Goal: Task Accomplishment & Management: Manage account settings

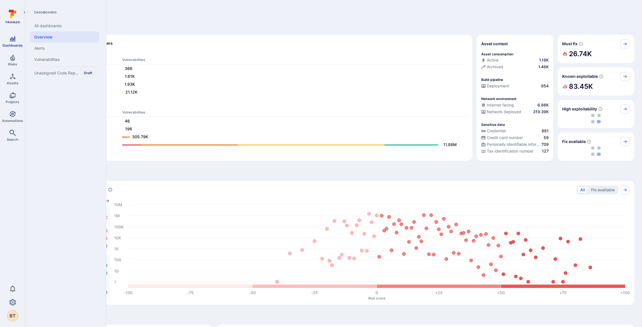
click at [12, 41] on icon "Dashboards" at bounding box center [13, 38] width 6 height 5
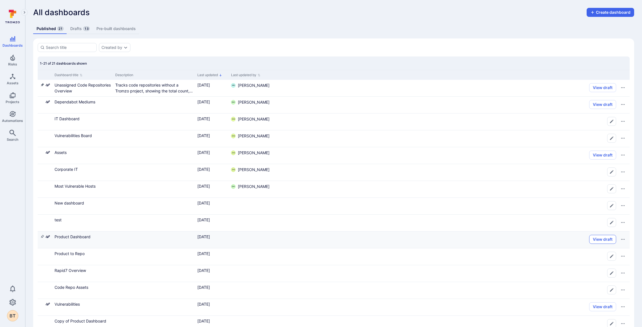
click at [604, 241] on button "View draft" at bounding box center [602, 239] width 27 height 9
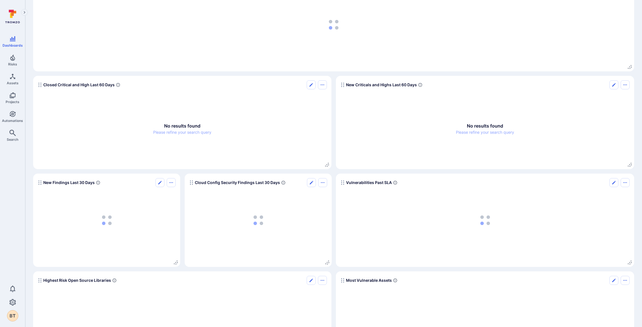
scroll to position [163, 0]
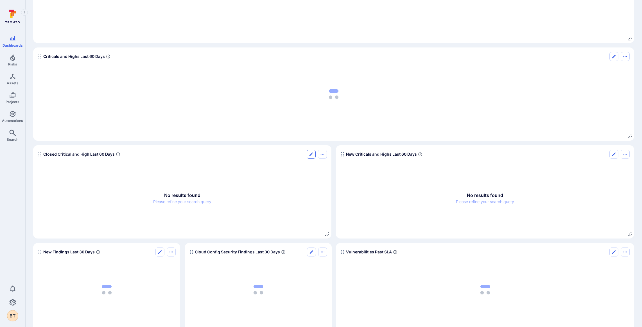
click at [313, 156] on icon "Edit" at bounding box center [311, 154] width 4 height 4
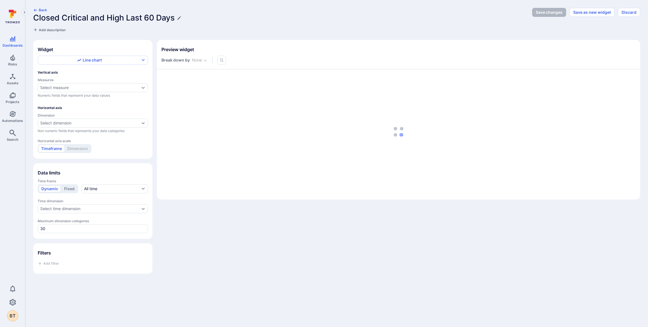
type input "week"
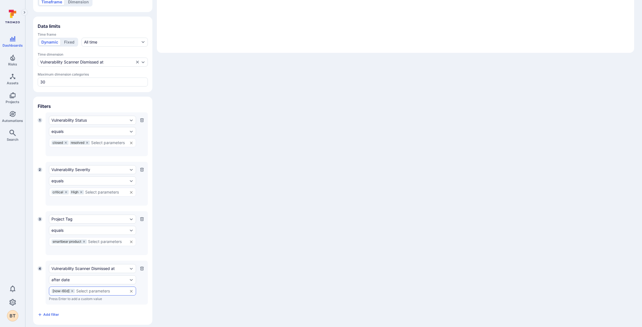
scroll to position [147, 0]
click at [107, 239] on input "text" at bounding box center [106, 241] width 37 height 4
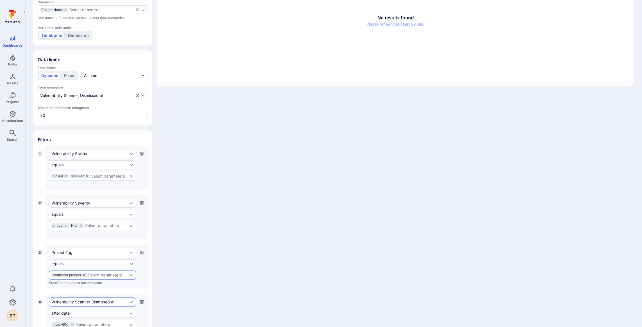
scroll to position [0, 0]
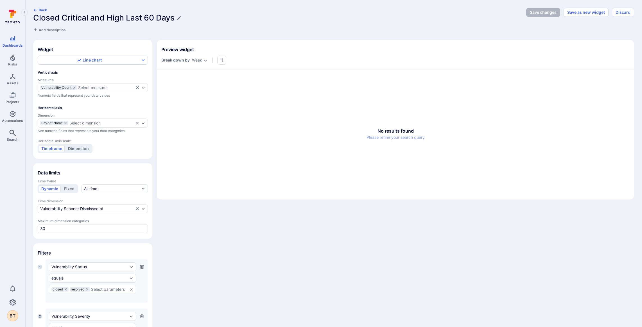
click at [82, 147] on button "Dimension" at bounding box center [78, 148] width 26 height 7
click at [62, 150] on div "Timeframe Dimension" at bounding box center [65, 148] width 55 height 9
click at [60, 147] on button "Timeframe" at bounding box center [52, 148] width 26 height 7
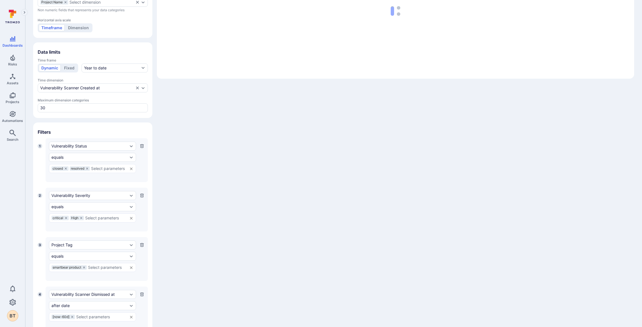
scroll to position [147, 0]
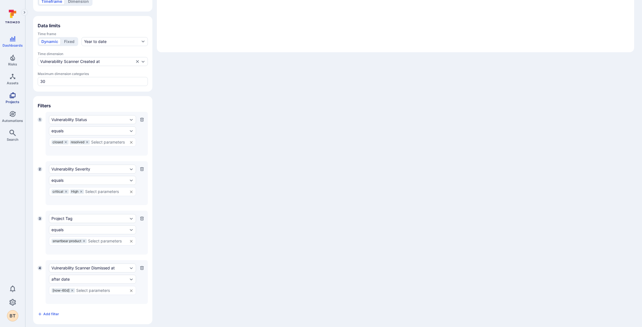
type button "Timeframe"
click at [13, 100] on span "Projects" at bounding box center [13, 102] width 14 height 4
click at [79, 239] on span "smartbear product" at bounding box center [67, 240] width 29 height 3
click at [84, 240] on icon at bounding box center [84, 241] width 2 height 2
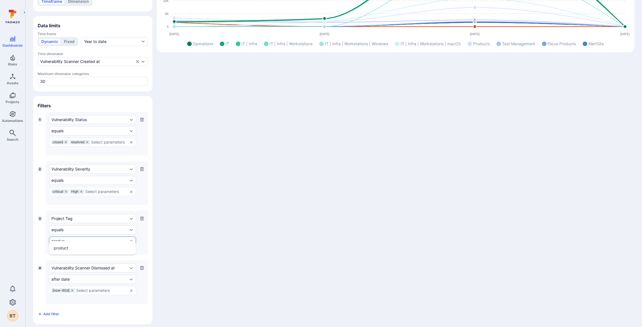
type input "product"
click at [78, 249] on li "product" at bounding box center [92, 247] width 87 height 9
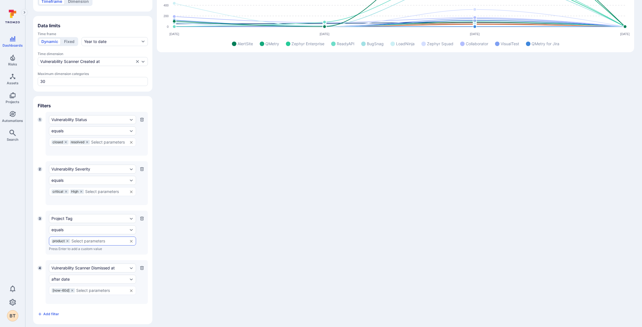
scroll to position [0, 0]
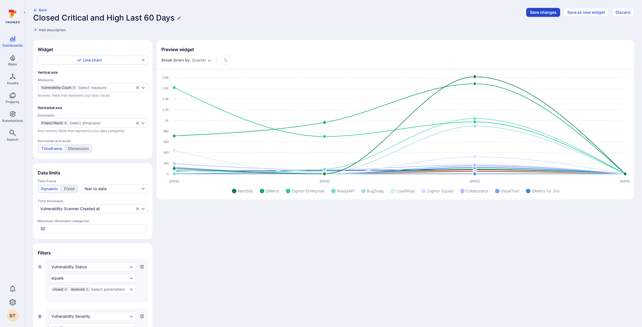
click at [538, 10] on button "Save changes" at bounding box center [543, 12] width 34 height 9
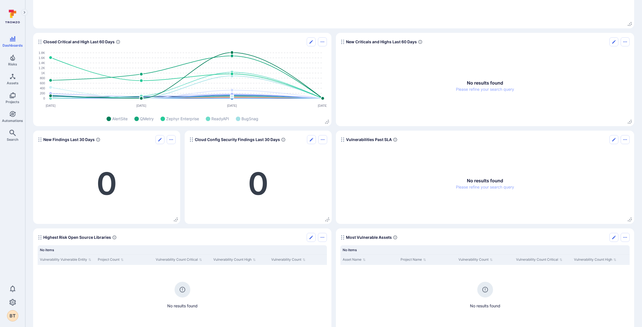
scroll to position [275, 0]
click at [615, 42] on icon "Edit" at bounding box center [614, 42] width 4 height 4
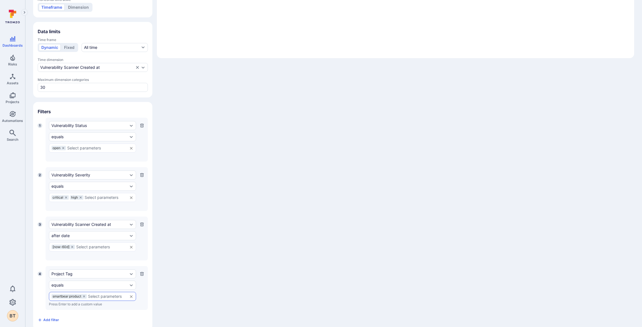
scroll to position [147, 0]
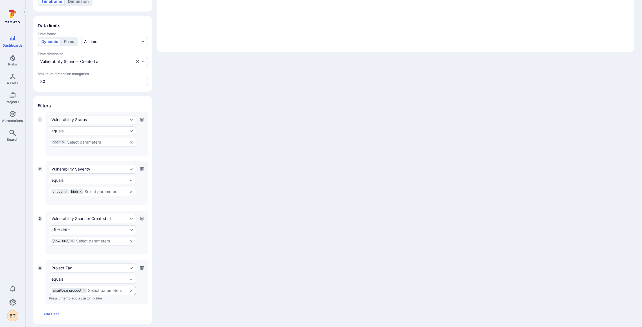
click at [87, 288] on div "smartbear product" at bounding box center [68, 290] width 35 height 4
click at [86, 289] on icon at bounding box center [83, 290] width 3 height 3
click at [86, 288] on input "text" at bounding box center [92, 290] width 82 height 4
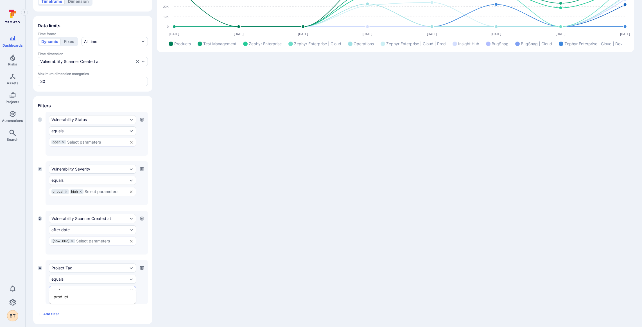
type input "produc"
click at [62, 301] on ul "product" at bounding box center [92, 297] width 87 height 14
click at [63, 299] on li "product" at bounding box center [92, 296] width 87 height 9
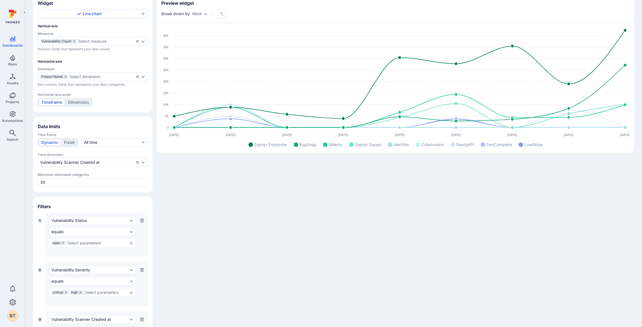
scroll to position [0, 0]
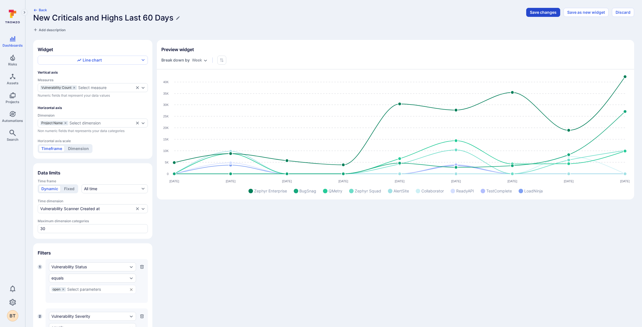
click at [539, 17] on div "Back New Criticals and Highs Last 60 Days Add description Save changes Save as …" at bounding box center [333, 20] width 601 height 25
click at [540, 15] on button "Save changes" at bounding box center [543, 12] width 34 height 9
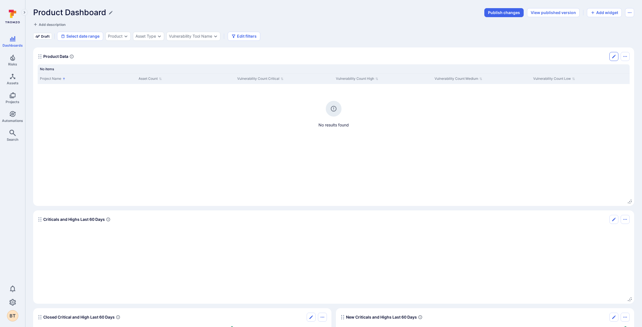
click at [611, 57] on button "Edit" at bounding box center [613, 56] width 9 height 9
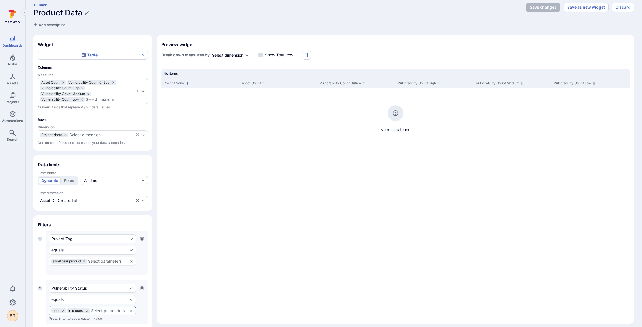
scroll to position [27, 0]
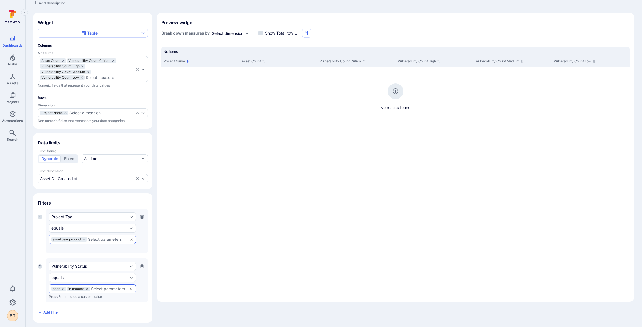
click at [86, 238] on icon at bounding box center [83, 239] width 3 height 3
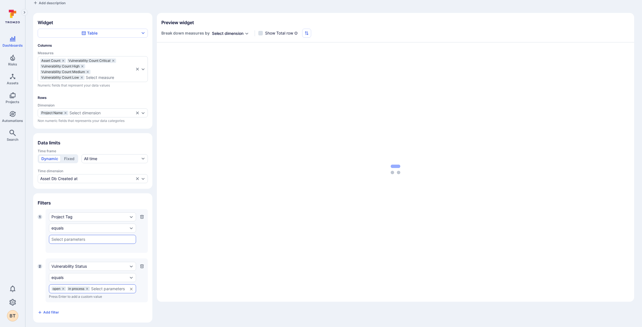
click at [86, 237] on input "text" at bounding box center [92, 239] width 82 height 4
type input "product"
click at [74, 243] on ul "product" at bounding box center [92, 248] width 87 height 14
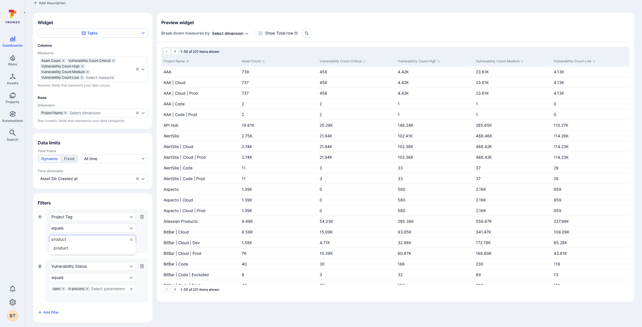
click at [59, 252] on li "product" at bounding box center [92, 247] width 87 height 9
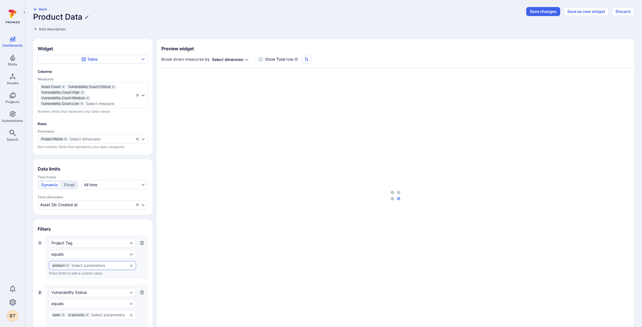
scroll to position [0, 0]
click at [543, 11] on button "Save changes" at bounding box center [543, 12] width 34 height 9
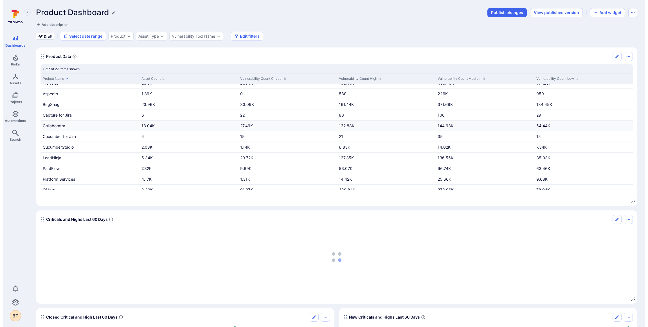
scroll to position [8, 0]
click at [615, 220] on icon "Edit" at bounding box center [614, 219] width 4 height 4
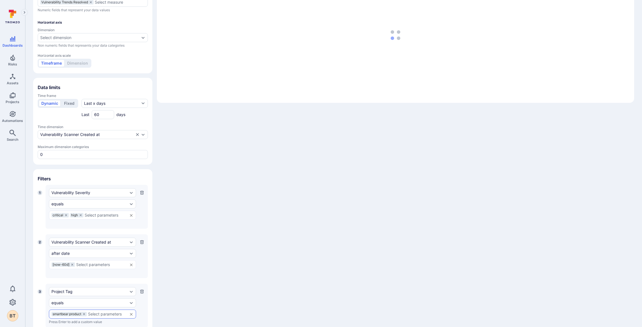
scroll to position [98, 0]
click at [85, 311] on icon at bounding box center [84, 312] width 2 height 2
click at [86, 310] on input "text" at bounding box center [92, 312] width 82 height 4
type input "produc"
click at [89, 319] on li "product" at bounding box center [92, 319] width 87 height 9
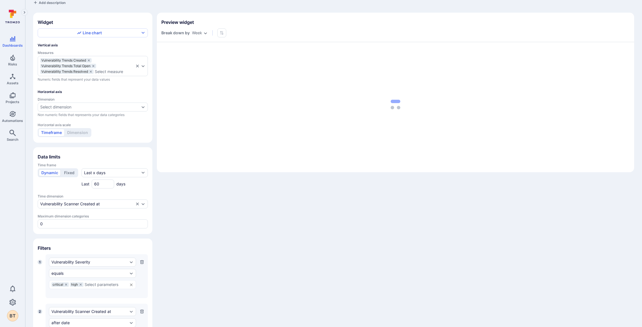
scroll to position [0, 0]
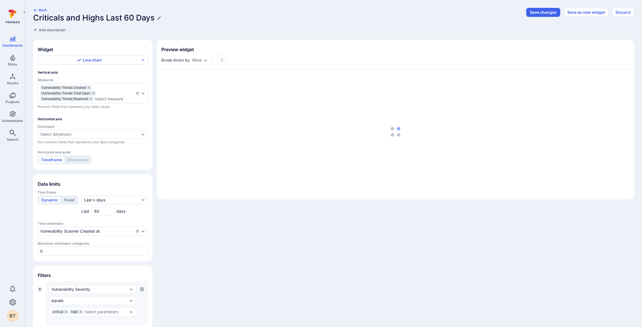
click at [546, 20] on div "Back Criticals and Highs Last 60 Days Add description Save changes Save as new …" at bounding box center [333, 20] width 601 height 25
click at [545, 14] on button "Save changes" at bounding box center [543, 12] width 34 height 9
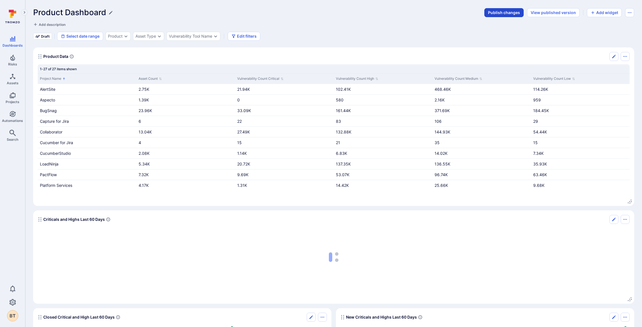
click at [493, 13] on button "Publish changes" at bounding box center [503, 12] width 39 height 9
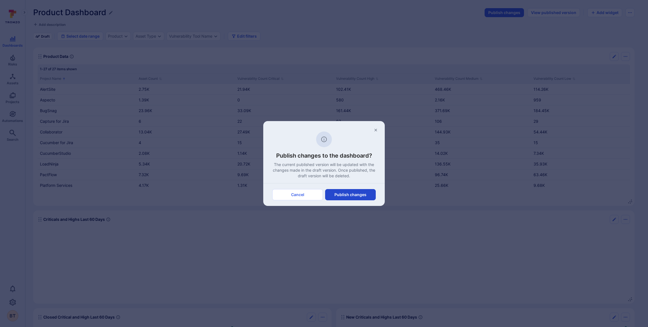
click at [357, 196] on button "Publish changes" at bounding box center [350, 194] width 51 height 11
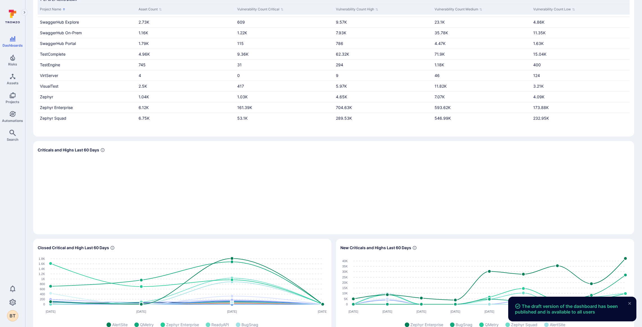
scroll to position [65, 0]
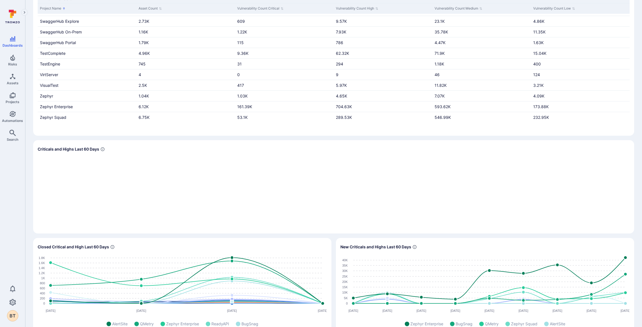
drag, startPoint x: 231, startPoint y: 193, endPoint x: 255, endPoint y: 178, distance: 28.9
click at [231, 193] on section "Criticals and Highs Last 60 Days" at bounding box center [333, 186] width 601 height 93
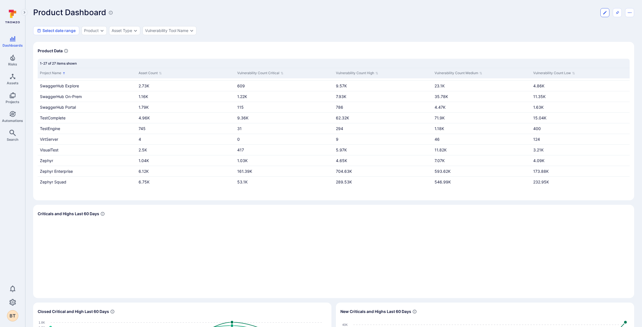
click at [607, 12] on button "Edit dashboard" at bounding box center [604, 12] width 9 height 9
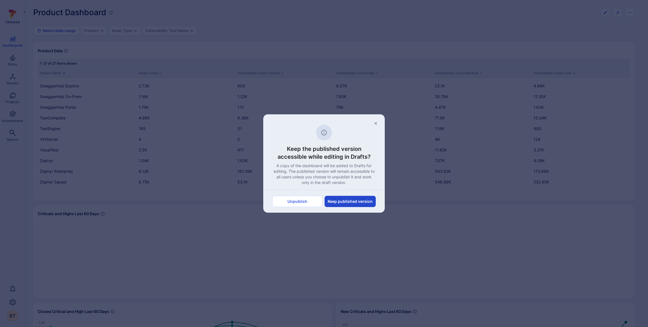
click at [359, 201] on button "Keep published version" at bounding box center [349, 201] width 51 height 11
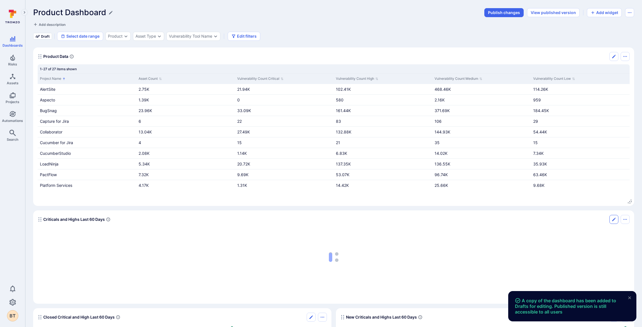
click at [615, 218] on icon "Edit" at bounding box center [614, 219] width 4 height 4
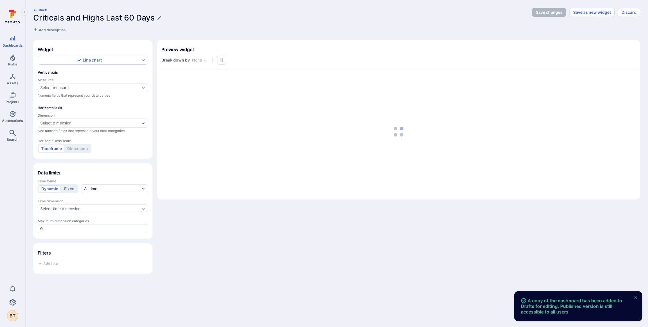
type input "week"
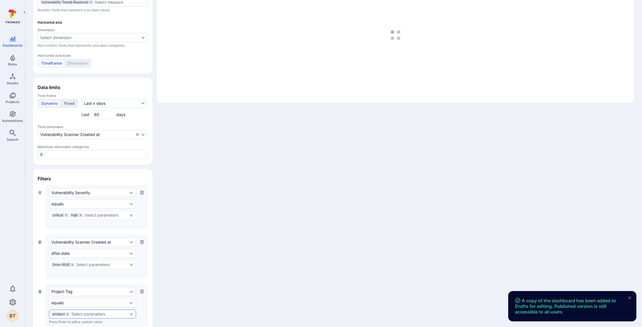
scroll to position [98, 0]
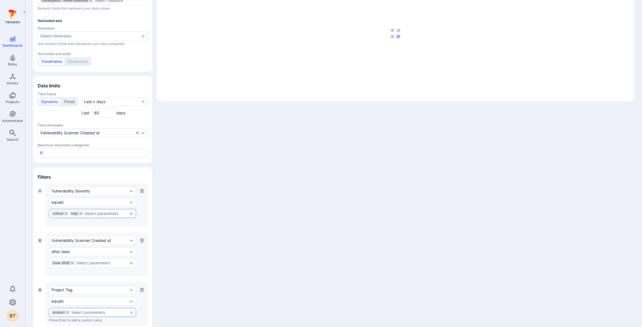
click at [90, 211] on input "text" at bounding box center [105, 213] width 40 height 4
click at [179, 233] on div "Widget Line chart Vertical axis Measures Vulnerability Trends Created Vulnerabi…" at bounding box center [333, 144] width 601 height 405
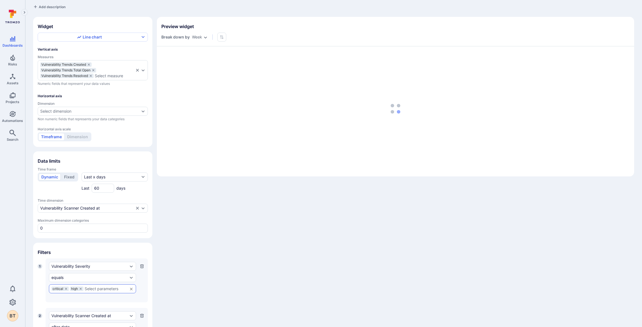
scroll to position [0, 0]
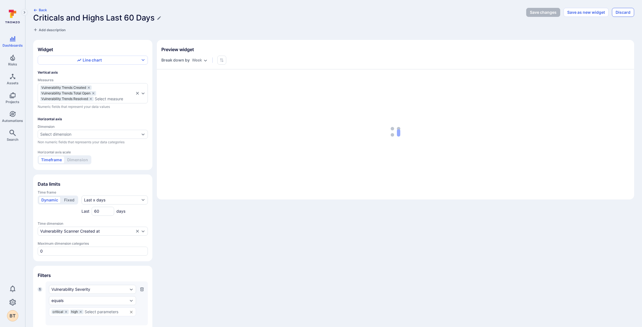
click at [620, 13] on button "Discard" at bounding box center [623, 12] width 22 height 9
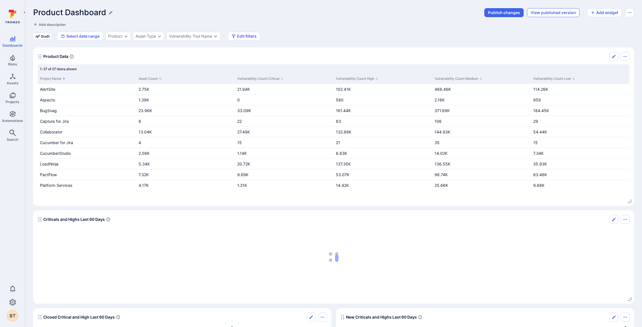
click at [550, 13] on button "View published version" at bounding box center [553, 12] width 53 height 9
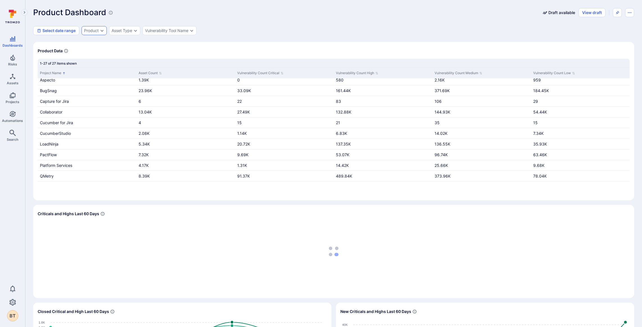
click at [100, 31] on icon "Expand dropdown" at bounding box center [102, 30] width 4 height 4
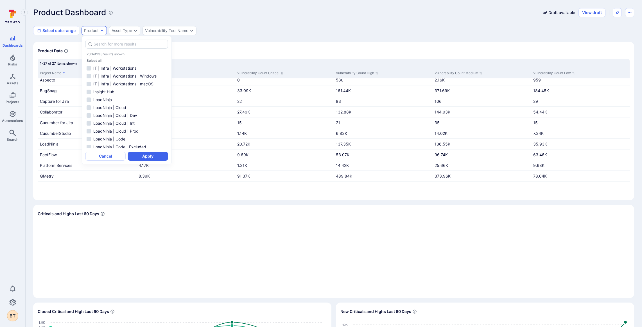
scroll to position [572, 0]
click at [216, 31] on div "Select date range Product Asset Type Vulnerability Tool Name" at bounding box center [333, 30] width 601 height 9
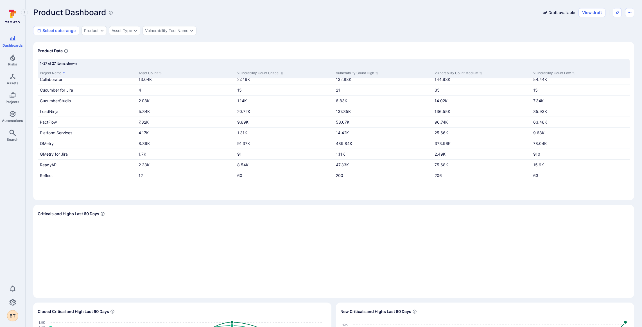
scroll to position [49, 0]
click at [103, 214] on icon "Widget" at bounding box center [103, 214] width 4 height 4
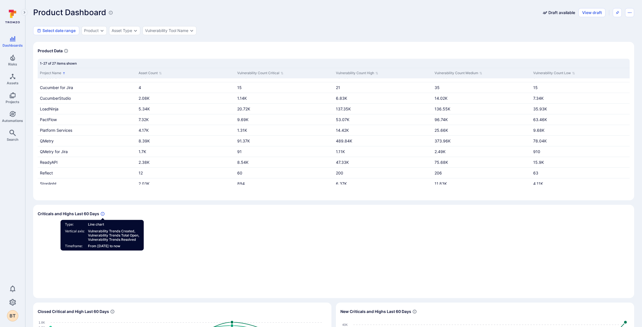
click at [103, 214] on icon "Widget" at bounding box center [103, 214] width 4 height 4
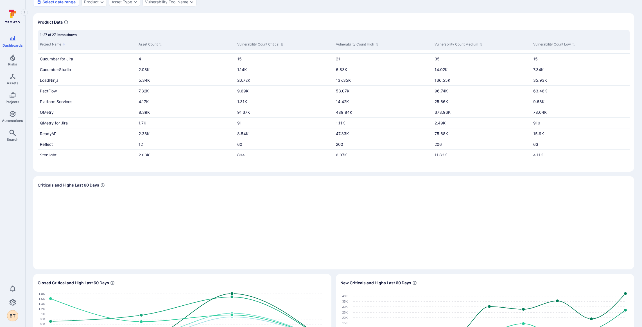
scroll to position [0, 0]
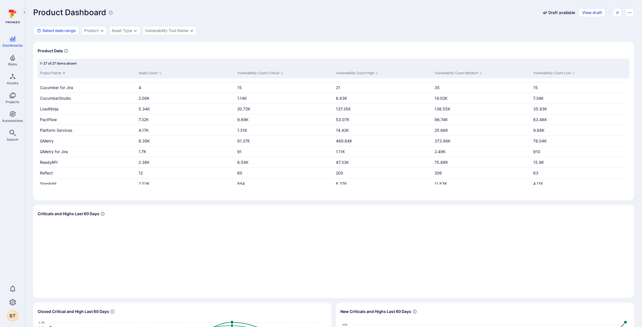
click at [588, 15] on button "View draft" at bounding box center [591, 12] width 27 height 9
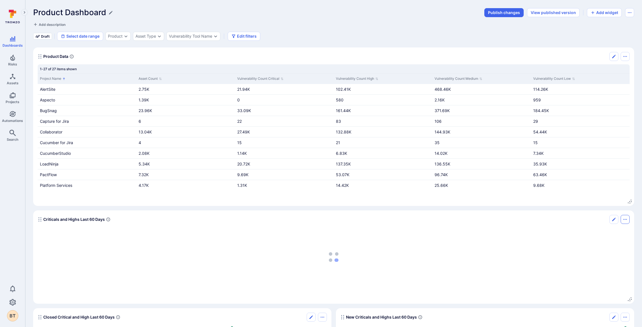
click at [622, 220] on button "Options menu" at bounding box center [625, 219] width 9 height 9
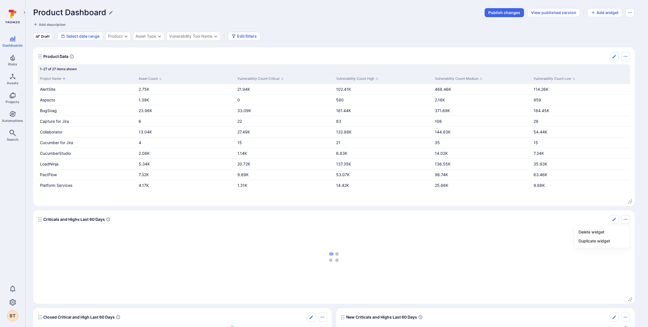
click at [530, 219] on div at bounding box center [324, 163] width 648 height 327
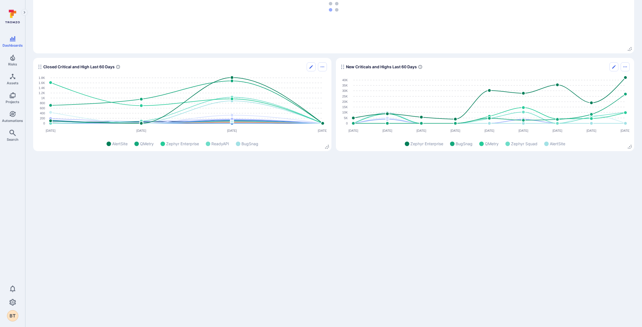
scroll to position [256, 0]
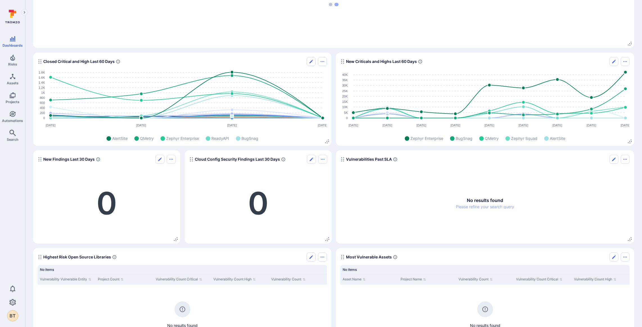
drag, startPoint x: 632, startPoint y: 48, endPoint x: 628, endPoint y: 47, distance: 3.9
click at [629, 47] on div "Product Data 1-27 of 27 items shown Project Name Asset Count Vulnerability Coun…" at bounding box center [333, 181] width 601 height 778
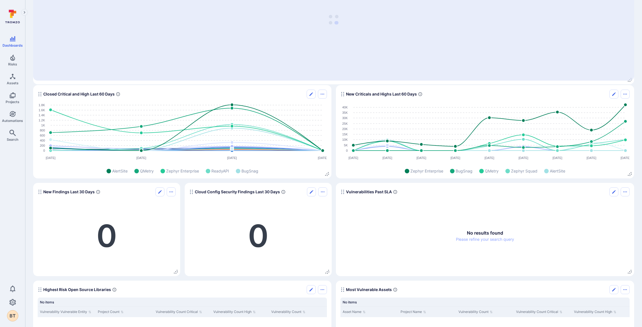
drag, startPoint x: 628, startPoint y: 46, endPoint x: 621, endPoint y: 82, distance: 37.6
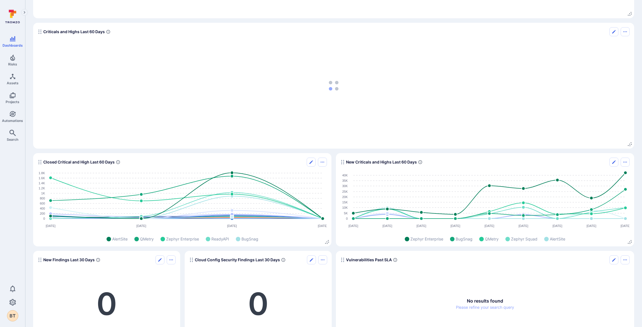
scroll to position [188, 0]
drag, startPoint x: 389, startPoint y: 99, endPoint x: 372, endPoint y: 128, distance: 33.5
click at [374, 134] on section "Criticals and Highs Last 60 Days" at bounding box center [333, 86] width 601 height 126
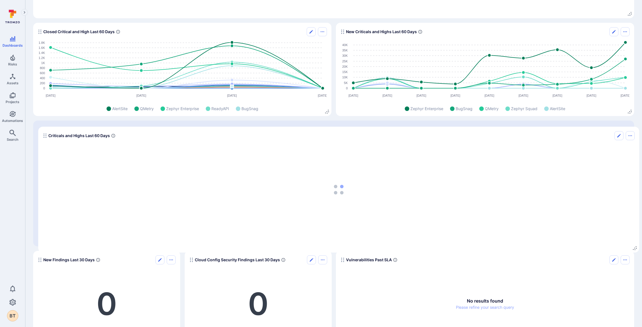
drag, startPoint x: 40, startPoint y: 54, endPoint x: 45, endPoint y: 135, distance: 81.1
click at [45, 135] on icon "Widget" at bounding box center [45, 135] width 4 height 4
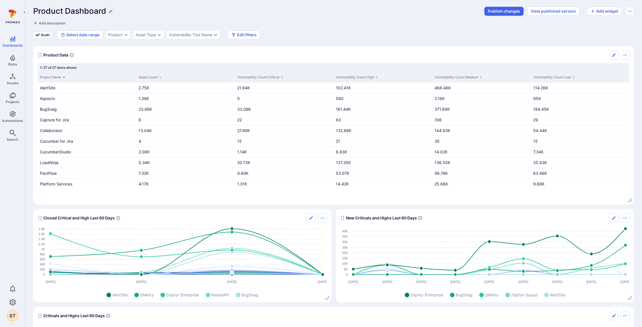
scroll to position [0, 0]
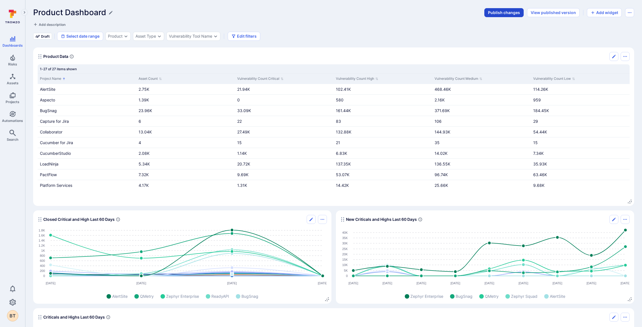
click at [511, 15] on button "Publish changes" at bounding box center [503, 12] width 39 height 9
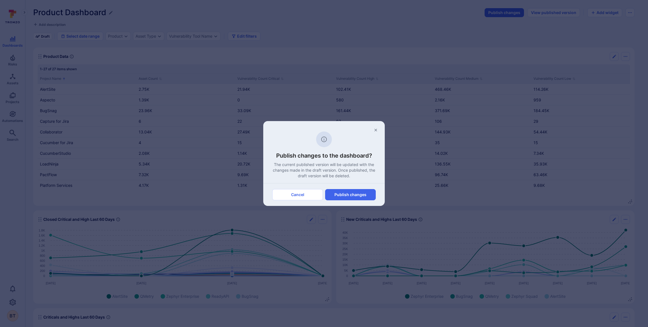
click at [363, 202] on div "Cancel Publish changes" at bounding box center [323, 194] width 121 height 23
click at [363, 199] on button "Publish changes" at bounding box center [350, 194] width 51 height 11
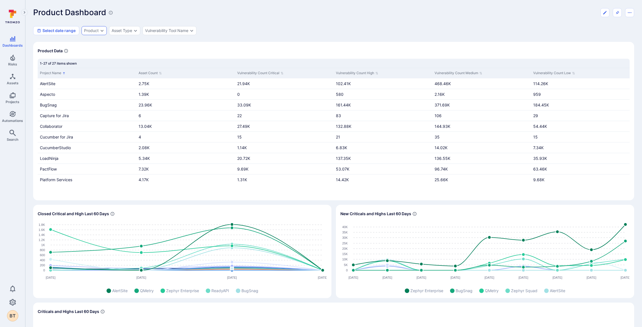
click at [107, 31] on div "Select date range Product Asset Type Vulnerability Tool Name" at bounding box center [114, 30] width 163 height 9
click at [103, 31] on icon "Expand dropdown" at bounding box center [102, 30] width 4 height 4
type input "s"
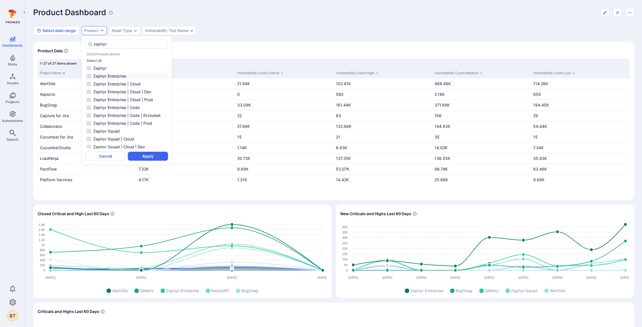
click at [122, 78] on li "Zephyr Enterprise" at bounding box center [126, 76] width 83 height 7
type input "zephyr"
click at [159, 153] on button "Apply" at bounding box center [148, 156] width 40 height 9
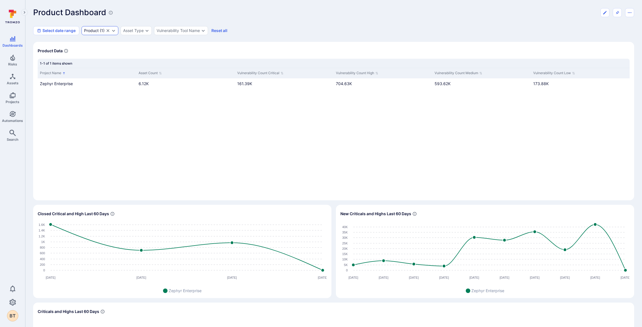
click at [97, 30] on div "Product" at bounding box center [91, 30] width 15 height 4
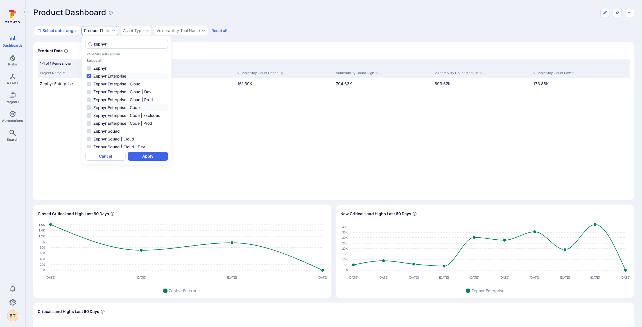
click at [153, 110] on li "Zephyr Enterprise | Code" at bounding box center [126, 107] width 83 height 7
click at [119, 74] on li "Zephyr Enterprise" at bounding box center [126, 76] width 83 height 7
click at [154, 156] on button "Apply" at bounding box center [148, 156] width 40 height 9
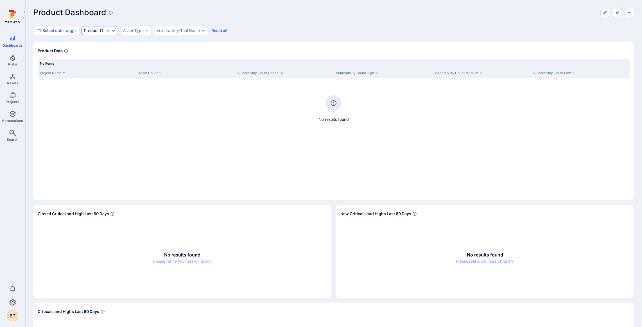
click at [94, 31] on div "Product" at bounding box center [91, 30] width 15 height 4
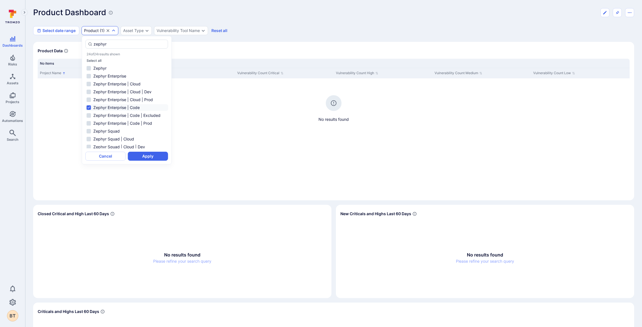
click at [131, 110] on li "Zephyr Enterprise | Code" at bounding box center [126, 107] width 83 height 7
click at [134, 121] on li "Zephyr Enterprise | Code | Prod" at bounding box center [126, 123] width 83 height 7
click at [148, 157] on button "Apply" at bounding box center [148, 156] width 40 height 9
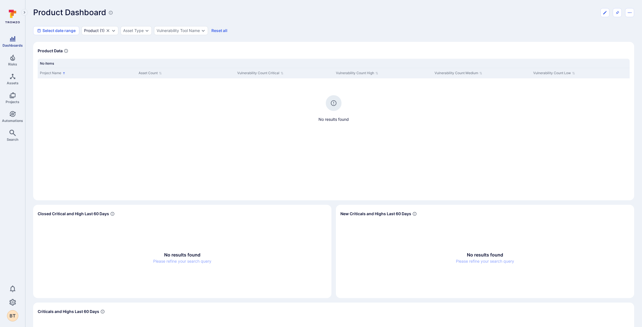
click at [13, 39] on icon "Dashboards" at bounding box center [13, 38] width 6 height 5
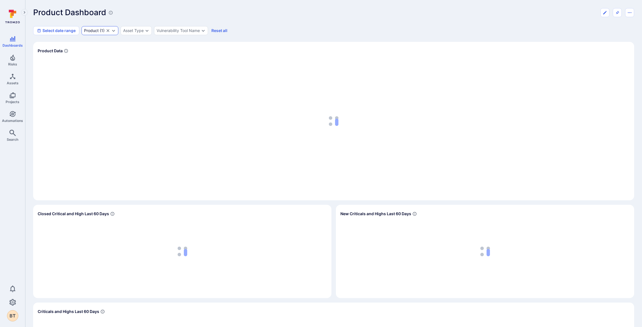
click at [108, 32] on icon "Clear selection" at bounding box center [108, 30] width 4 height 4
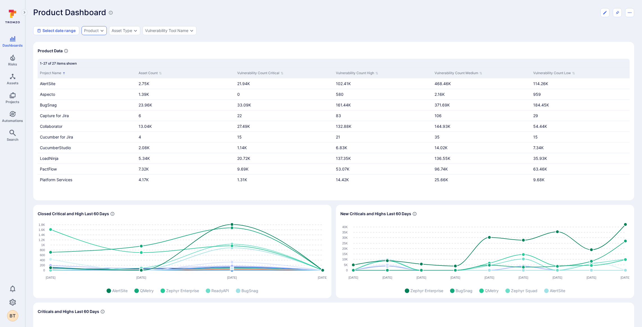
click at [95, 28] on div "Product" at bounding box center [94, 30] width 25 height 9
type input "s"
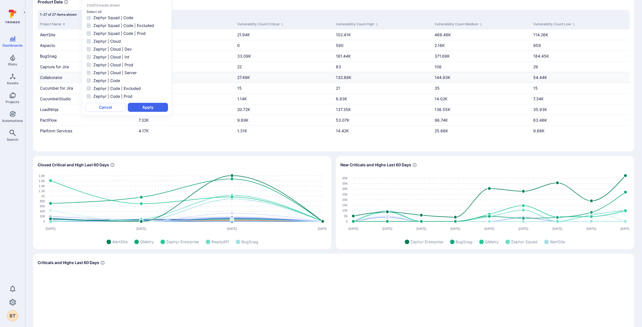
scroll to position [48, 0]
type input "zephyr"
click at [13, 45] on span "Dashboards" at bounding box center [13, 45] width 20 height 4
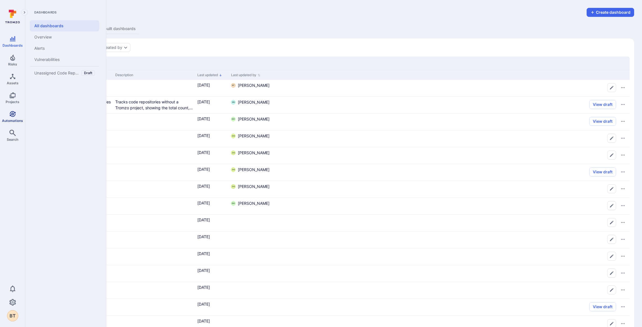
click at [13, 115] on icon "Automations" at bounding box center [13, 114] width 6 height 6
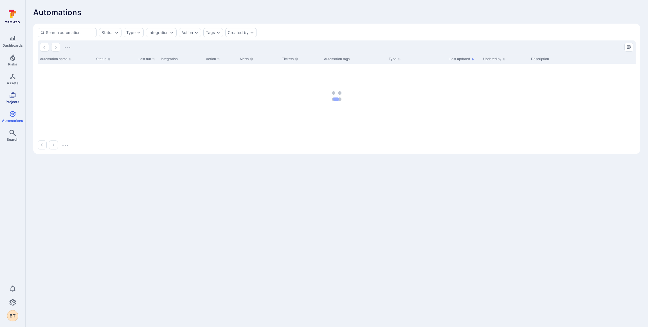
click at [15, 96] on icon "Projects" at bounding box center [12, 95] width 7 height 7
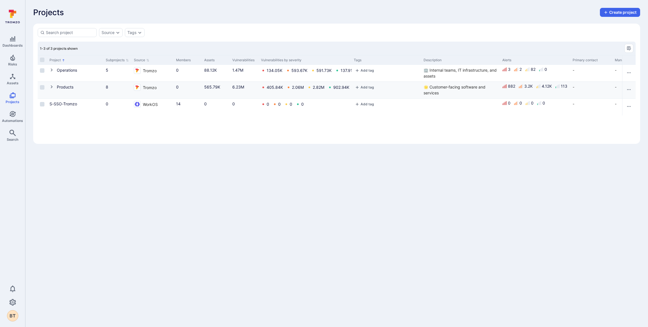
click at [50, 88] on icon "Cell for Project" at bounding box center [51, 87] width 4 height 4
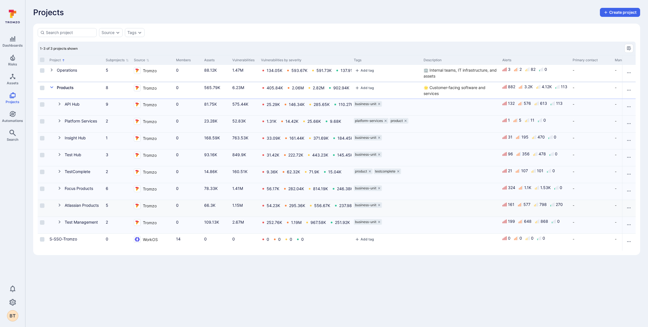
click at [61, 208] on div "Atlassian Products" at bounding box center [75, 208] width 56 height 17
click at [59, 206] on icon "Cell for Project" at bounding box center [59, 205] width 4 height 4
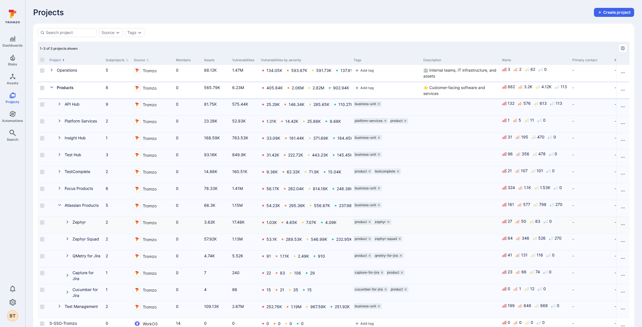
click at [66, 221] on icon "Cell for Project" at bounding box center [67, 222] width 4 height 4
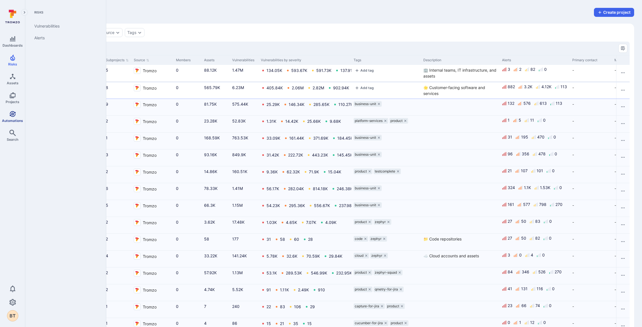
click at [10, 114] on icon "Automations" at bounding box center [12, 114] width 7 height 7
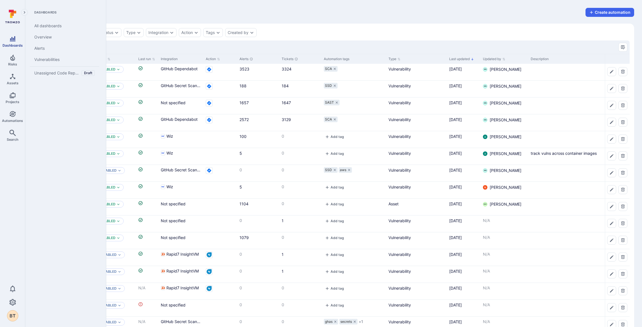
click at [20, 45] on span "Dashboards" at bounding box center [13, 45] width 20 height 4
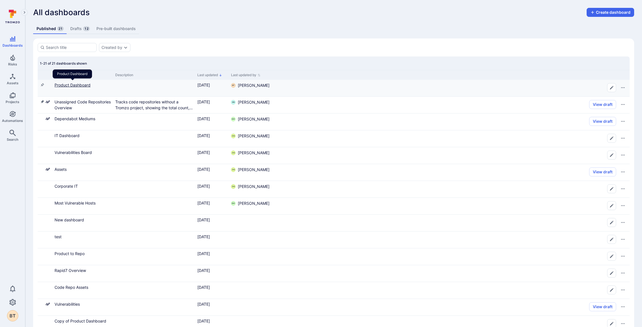
click at [81, 85] on link "Product Dashboard" at bounding box center [73, 85] width 36 height 5
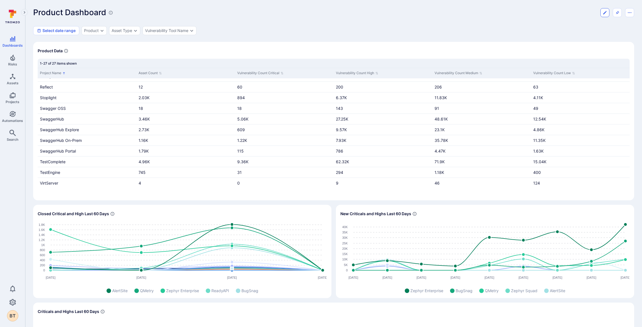
click at [604, 15] on button "Edit dashboard" at bounding box center [604, 12] width 9 height 9
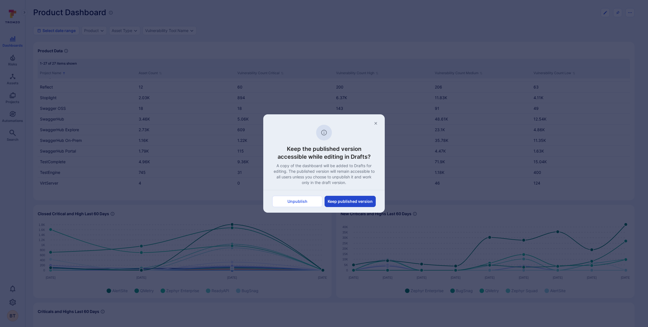
click at [333, 202] on button "Keep published version" at bounding box center [349, 201] width 51 height 11
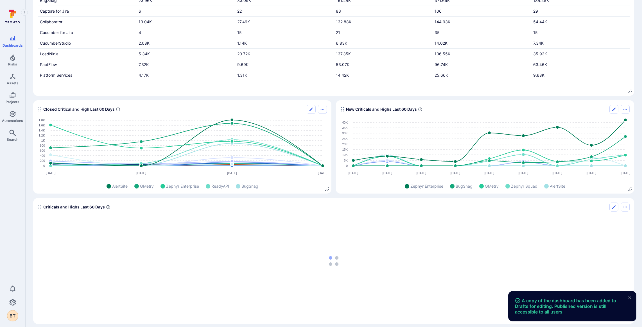
scroll to position [241, 0]
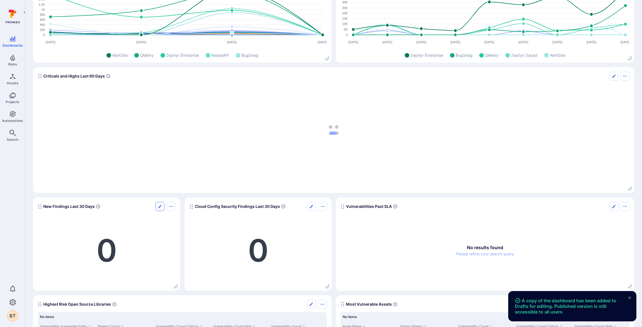
click at [160, 202] on section "New Findings Last 30 Days 0" at bounding box center [106, 244] width 147 height 93
click at [159, 206] on icon "Edit" at bounding box center [160, 206] width 4 height 4
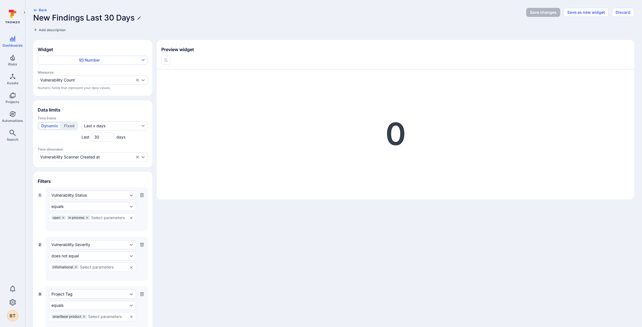
scroll to position [77, 0]
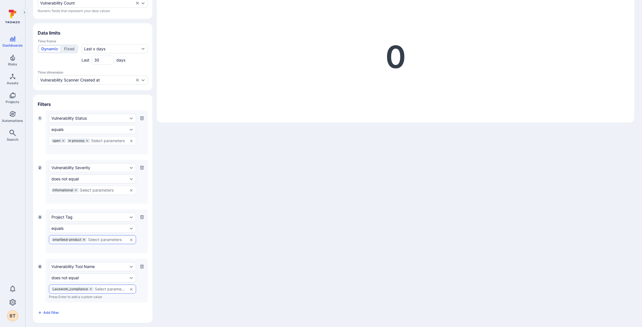
click at [85, 239] on icon at bounding box center [84, 240] width 2 height 2
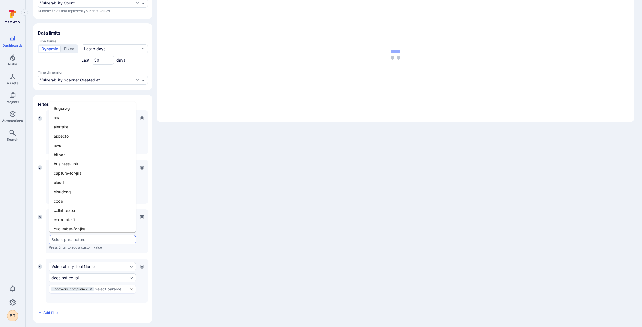
click at [85, 237] on input "text" at bounding box center [92, 239] width 82 height 4
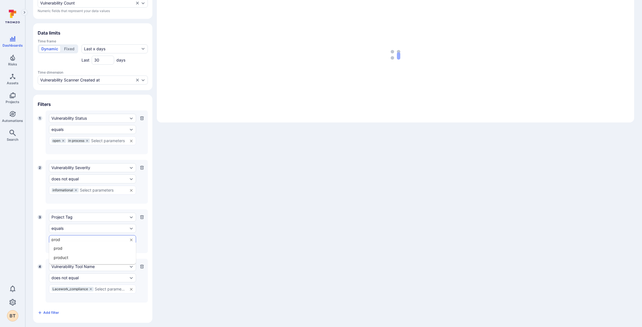
type input "produ"
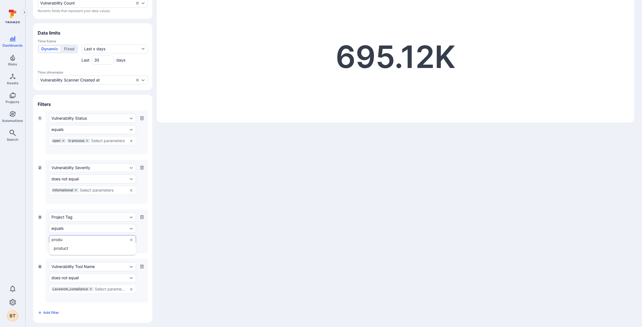
click at [83, 246] on li "product" at bounding box center [92, 248] width 87 height 9
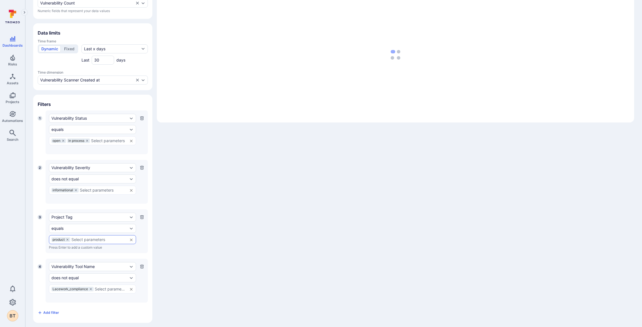
click at [236, 216] on div "Widget Number Measures Vulnerability Count Numeric fields that represent your d…" at bounding box center [333, 143] width 601 height 360
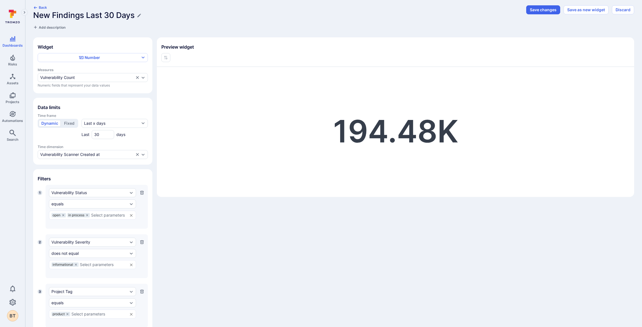
scroll to position [0, 0]
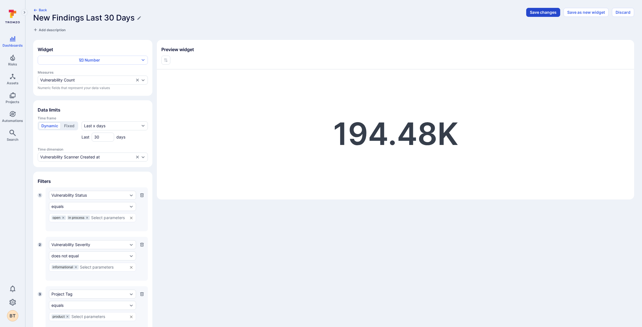
click at [550, 15] on button "Save changes" at bounding box center [543, 12] width 34 height 9
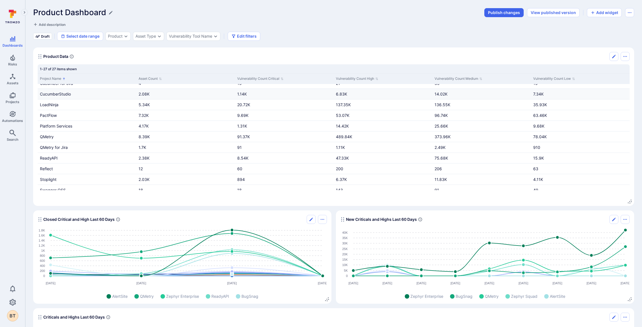
scroll to position [62, 0]
click at [120, 38] on div "Product" at bounding box center [117, 36] width 25 height 9
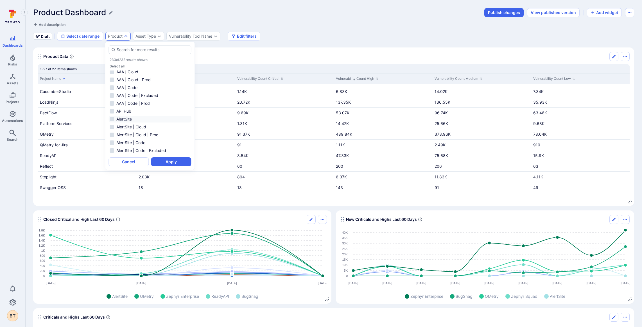
scroll to position [11, 0]
click at [126, 106] on ul "AAA AAA | Cloud AAA | Cloud | Prod AAA | Code AAA | Code | Excluded AAA | Code …" at bounding box center [149, 112] width 83 height 83
click at [126, 108] on li "API Hub" at bounding box center [149, 110] width 83 height 7
click at [173, 164] on button "Apply" at bounding box center [171, 161] width 40 height 9
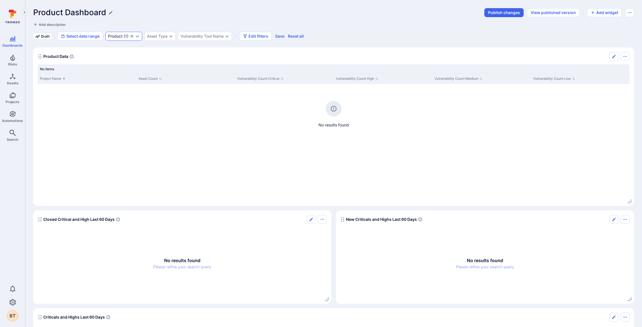
click at [117, 35] on div "Product" at bounding box center [115, 36] width 15 height 4
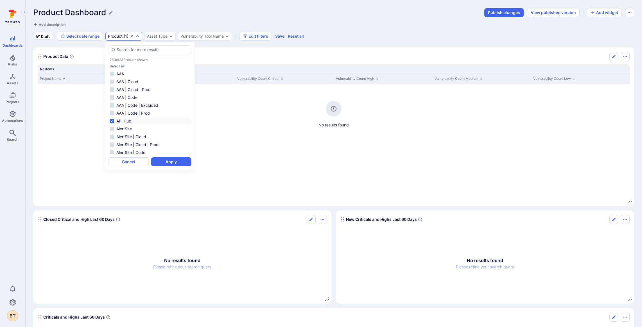
click at [144, 122] on li "API Hub" at bounding box center [149, 121] width 83 height 7
click at [162, 118] on li "SwaggerHub" at bounding box center [149, 121] width 83 height 7
click at [169, 126] on ul "Swagger OSS Swagger OSS | Cloud Swagger OSS | Cloud | Prod Swagger OSS | Code S…" at bounding box center [149, 112] width 83 height 83
click at [169, 126] on li "SwaggerHub Explore" at bounding box center [149, 123] width 83 height 7
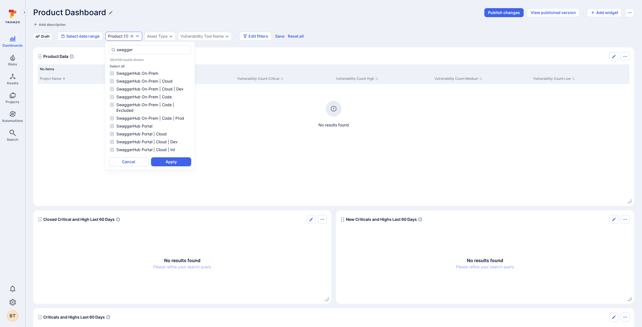
scroll to position [120, 0]
drag, startPoint x: 171, startPoint y: 131, endPoint x: 171, endPoint y: 140, distance: 9.0
click at [170, 128] on li "SwaggerHub Portal" at bounding box center [149, 124] width 83 height 7
type input "swagger"
click at [175, 166] on button "Apply" at bounding box center [171, 161] width 40 height 9
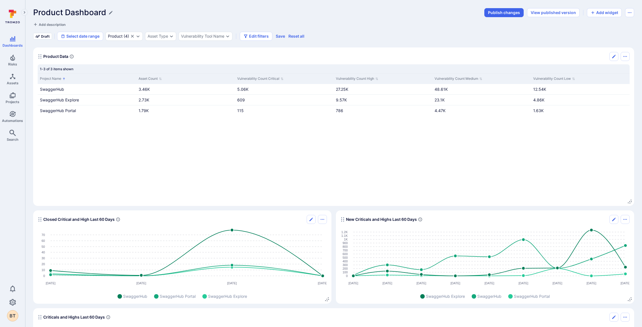
click at [332, 177] on div "Project Name Asset Count Vulnerability Count Critical Vulnerability Count High …" at bounding box center [334, 131] width 592 height 117
click at [509, 15] on button "Publish changes" at bounding box center [503, 12] width 39 height 9
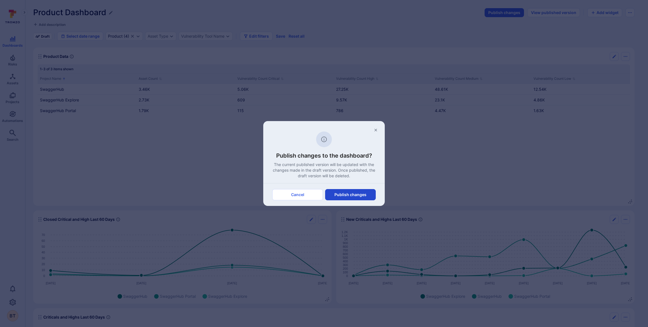
click at [356, 193] on button "Publish changes" at bounding box center [350, 194] width 51 height 11
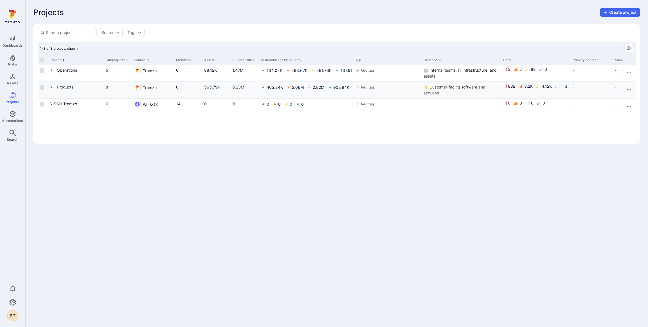
click at [56, 87] on button "Cell for Project" at bounding box center [52, 87] width 7 height 6
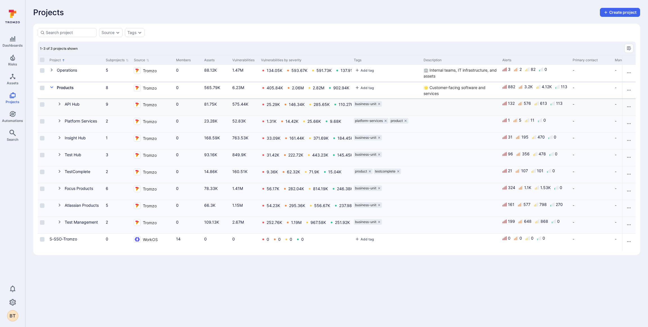
click at [56, 105] on div "API Hub" at bounding box center [75, 104] width 52 height 6
click at [58, 105] on icon "Cell for Project" at bounding box center [59, 104] width 4 height 4
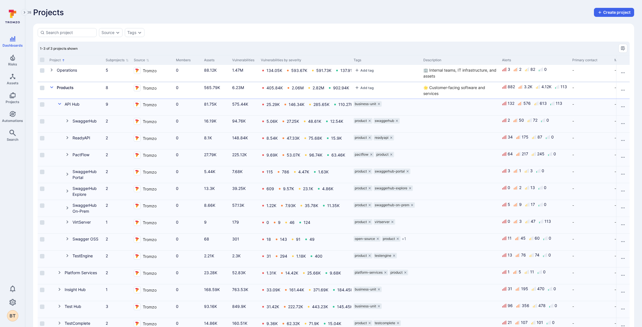
click at [19, 24] on link "All dashboards" at bounding box center [11, 25] width 14 height 11
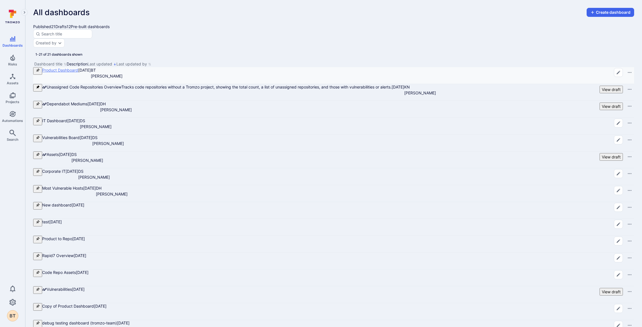
click at [78, 73] on link "Product Dashboard" at bounding box center [60, 70] width 36 height 5
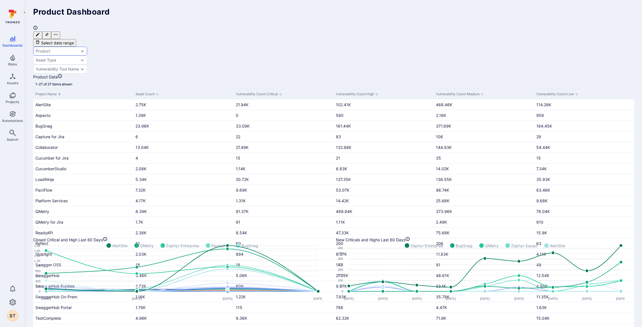
click at [50, 49] on div "Product" at bounding box center [43, 51] width 15 height 4
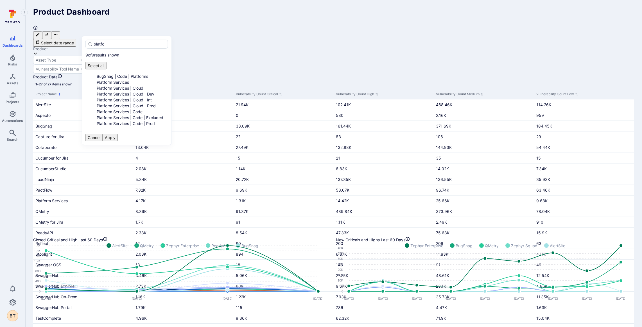
click at [127, 79] on li "Platform Services" at bounding box center [133, 82] width 72 height 6
type input "platfo"
click at [118, 140] on button "Apply" at bounding box center [110, 138] width 15 height 8
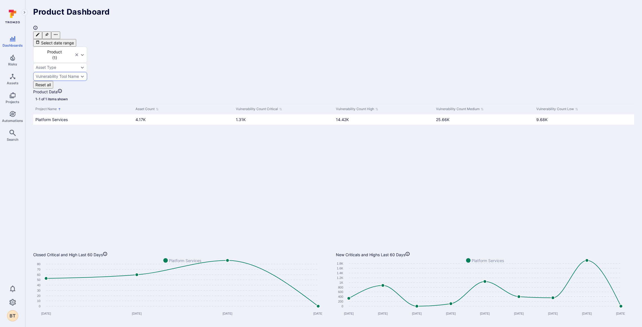
click at [79, 74] on div "Vulnerability Tool Name" at bounding box center [57, 76] width 43 height 4
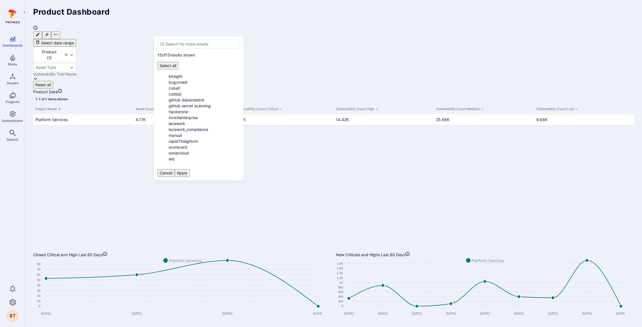
scroll to position [33, 0]
drag, startPoint x: 173, startPoint y: 185, endPoint x: 173, endPoint y: 182, distance: 2.9
click at [173, 145] on div "1-1 of 1 items shown Project Name Asset Count Vulnerability Count Critical Vuln…" at bounding box center [333, 120] width 601 height 50
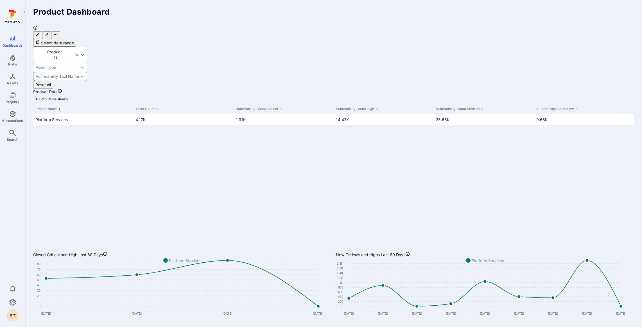
click at [79, 74] on div "Vulnerability Tool Name" at bounding box center [57, 76] width 43 height 4
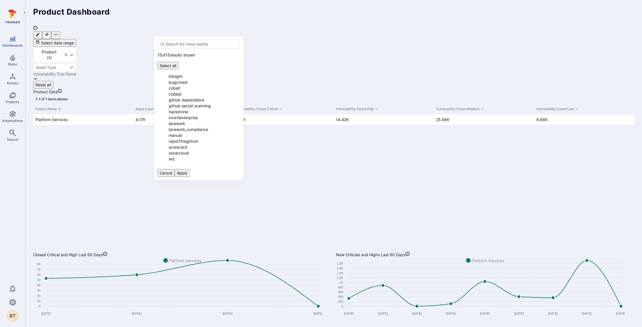
click at [106, 125] on div "Project Name Asset Count Vulnerability Count Critical Vulnerability Count High …" at bounding box center [333, 114] width 601 height 21
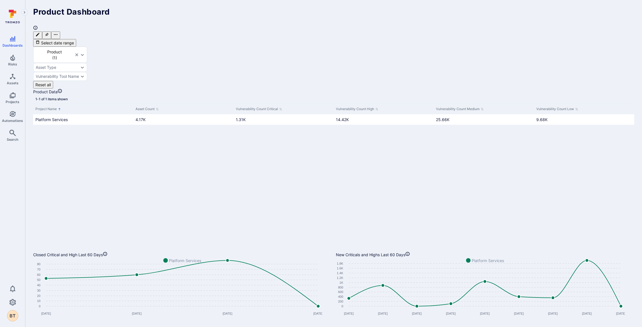
click at [12, 296] on div "0 BT" at bounding box center [12, 302] width 25 height 38
click at [12, 300] on icon "Settings" at bounding box center [12, 302] width 7 height 7
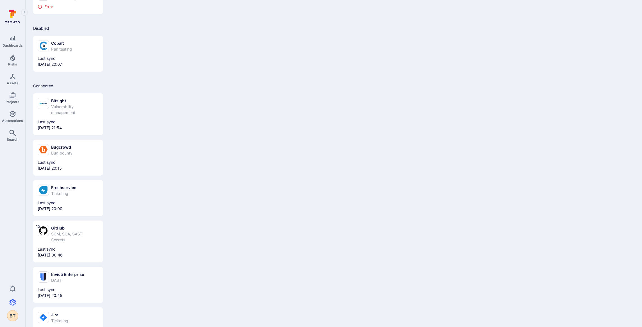
scroll to position [120, 0]
click at [16, 45] on span "Dashboards" at bounding box center [13, 45] width 20 height 4
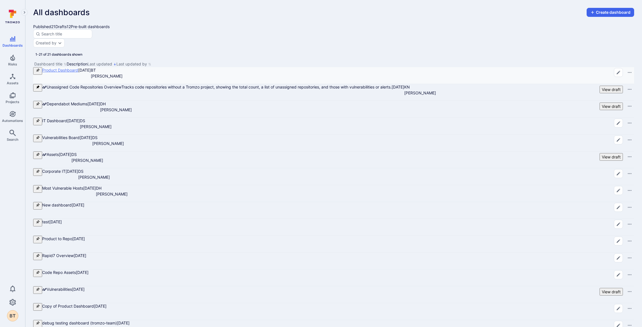
click at [62, 73] on link "Product Dashboard" at bounding box center [60, 70] width 36 height 5
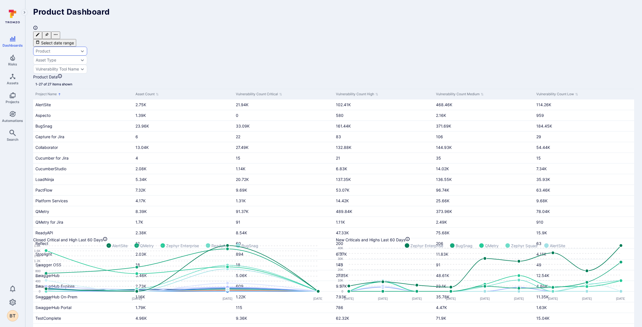
click at [87, 47] on div "Product" at bounding box center [60, 51] width 54 height 9
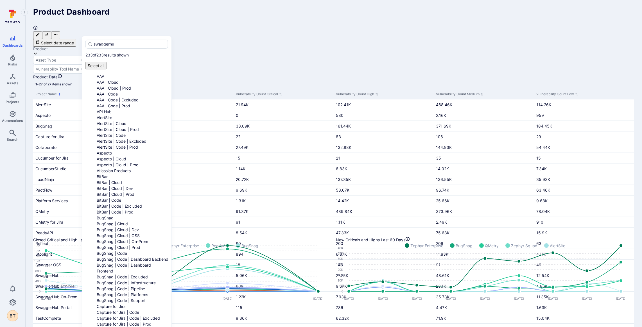
type input "swaggerhub"
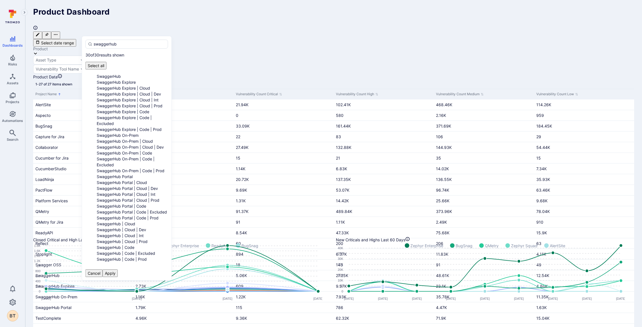
click at [110, 73] on li "SwaggerHub" at bounding box center [133, 76] width 72 height 6
drag, startPoint x: 127, startPoint y: 74, endPoint x: 132, endPoint y: 80, distance: 7.8
click at [127, 79] on li "SwaggerHub Explore" at bounding box center [133, 82] width 72 height 6
click at [141, 174] on li "SwaggerHub Portal" at bounding box center [133, 177] width 72 height 6
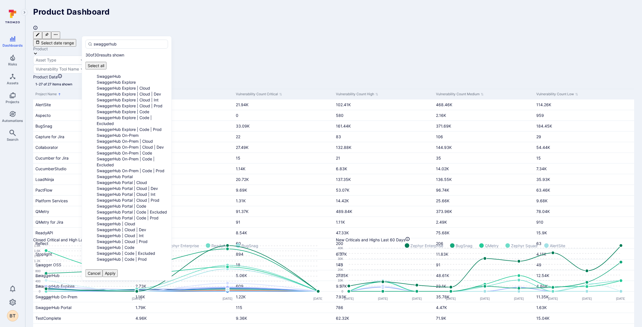
drag, startPoint x: 124, startPoint y: 44, endPoint x: 77, endPoint y: 41, distance: 47.6
click at [77, 41] on body "Dashboards Risks Assets Projects Automations Search 0 BT Dashboards All dashboa…" at bounding box center [321, 163] width 642 height 327
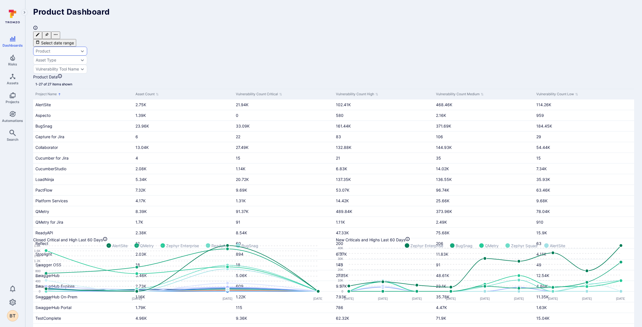
click at [87, 47] on div "Product" at bounding box center [60, 51] width 54 height 9
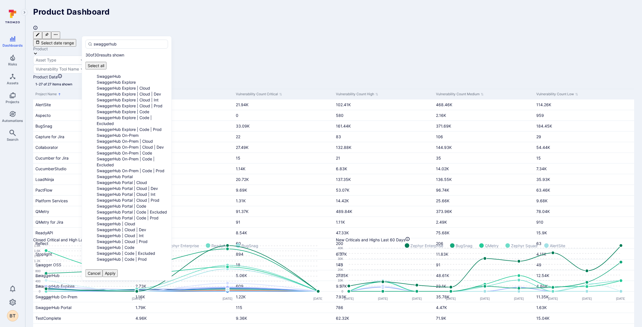
click at [131, 73] on ul "SwaggerHub SwaggerHub Explore SwaggerHub Explore | Cloud SwaggerHub Explore | C…" at bounding box center [126, 167] width 83 height 189
click at [132, 73] on li "SwaggerHub" at bounding box center [133, 76] width 72 height 6
click at [131, 79] on li "SwaggerHub Explore" at bounding box center [133, 82] width 72 height 6
click at [134, 174] on li "SwaggerHub Portal" at bounding box center [133, 177] width 72 height 6
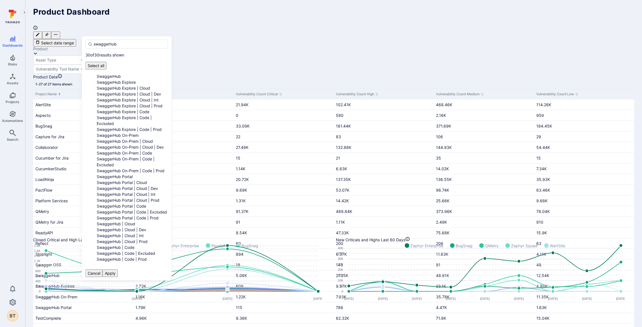
scroll to position [168, 0]
click at [118, 270] on button "Apply" at bounding box center [110, 274] width 15 height 8
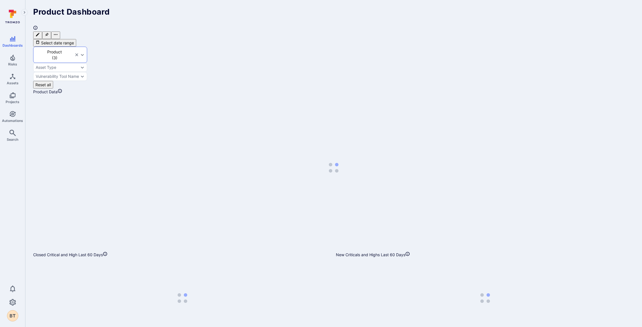
click at [94, 26] on div "Product Dashboard Select date range Product ( 3 ) Asset Type Vulnerability Tool…" at bounding box center [333, 48] width 601 height 81
click at [73, 49] on div "Product" at bounding box center [55, 52] width 38 height 6
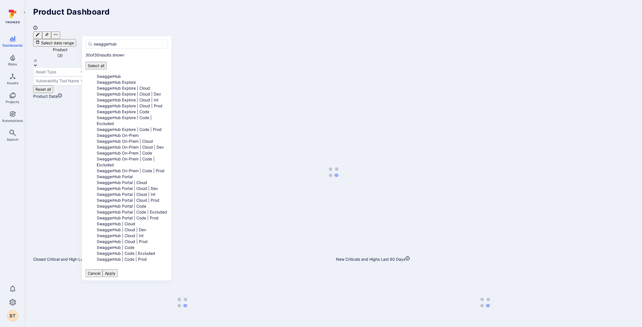
drag, startPoint x: 120, startPoint y: 46, endPoint x: 84, endPoint y: 42, distance: 36.1
click at [84, 42] on div "swaggerhub 30 of 30 results shown Select all SwaggerHub SwaggerHub Explore Swag…" at bounding box center [127, 158] width 90 height 245
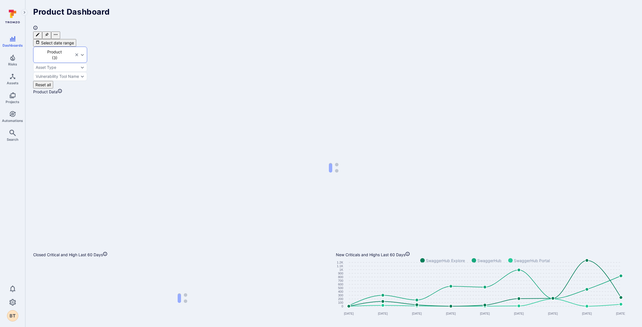
click at [85, 47] on div "Product ( 3 )" at bounding box center [60, 55] width 54 height 16
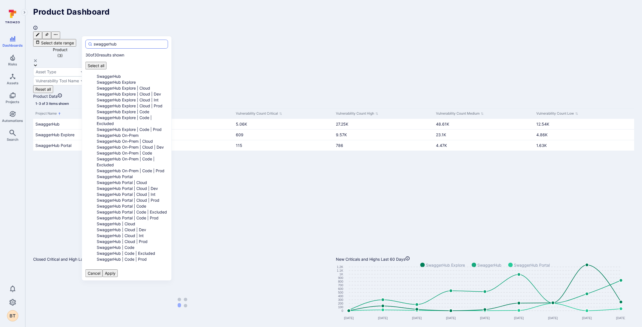
click at [98, 46] on input "swaggerhub" at bounding box center [130, 44] width 72 height 6
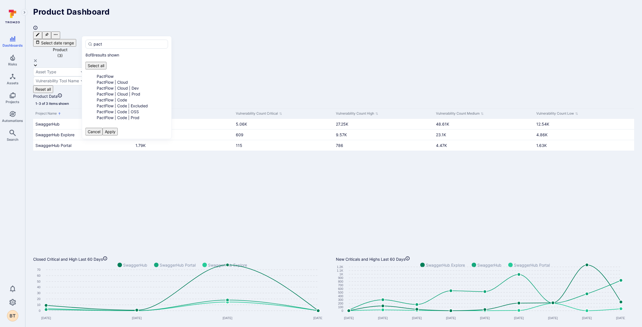
click at [112, 73] on li "PactFlow" at bounding box center [133, 76] width 72 height 6
type input "pact"
click at [118, 133] on button "Apply" at bounding box center [110, 132] width 15 height 8
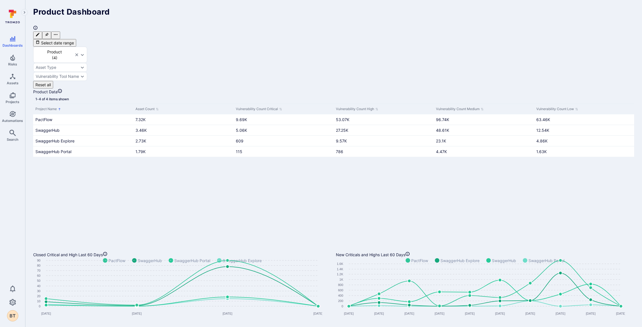
click at [130, 10] on div "Product Dashboard" at bounding box center [333, 23] width 601 height 31
click at [79, 53] on icon "Clear selection" at bounding box center [76, 55] width 4 height 4
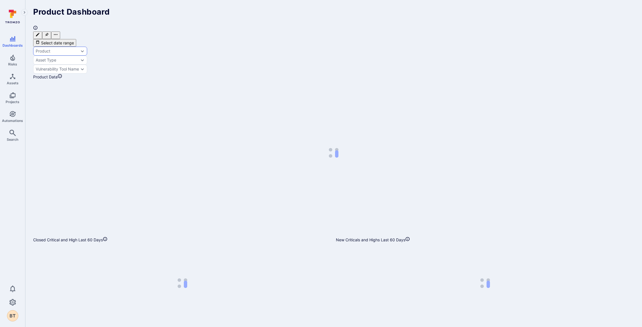
click at [50, 49] on div "Product" at bounding box center [43, 51] width 15 height 4
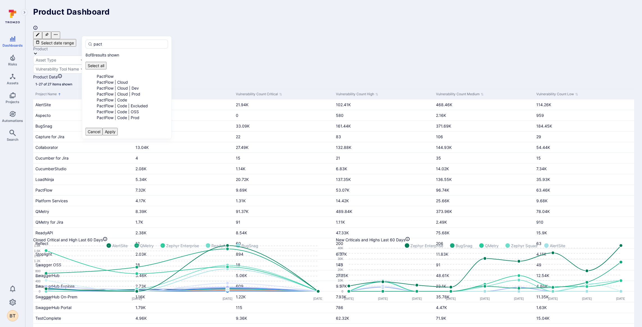
drag, startPoint x: 96, startPoint y: 43, endPoint x: 74, endPoint y: 43, distance: 21.9
click at [76, 43] on body "Dashboards Risks Assets Projects Automations Search 0 BT Dashboards All dashboa…" at bounding box center [321, 163] width 642 height 327
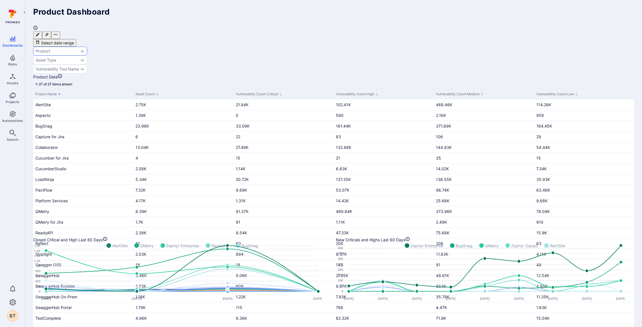
click at [50, 49] on div "Product" at bounding box center [43, 51] width 15 height 4
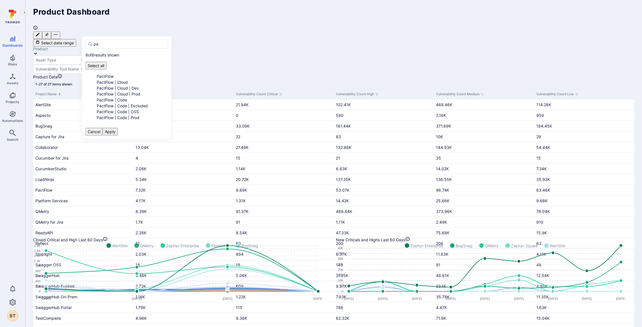
type input "p"
click at [122, 79] on li "Platform Services" at bounding box center [133, 82] width 72 height 6
type input "platform"
click at [118, 141] on button "Apply" at bounding box center [110, 138] width 15 height 8
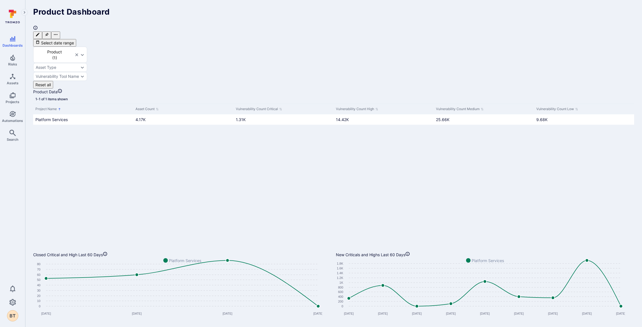
click at [79, 53] on icon "Clear selection" at bounding box center [76, 55] width 4 height 4
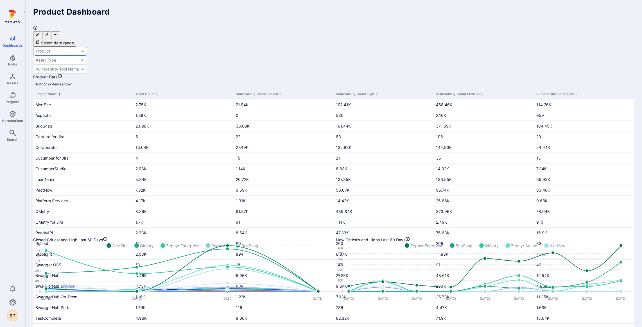
click at [50, 49] on div "Product" at bounding box center [43, 51] width 15 height 4
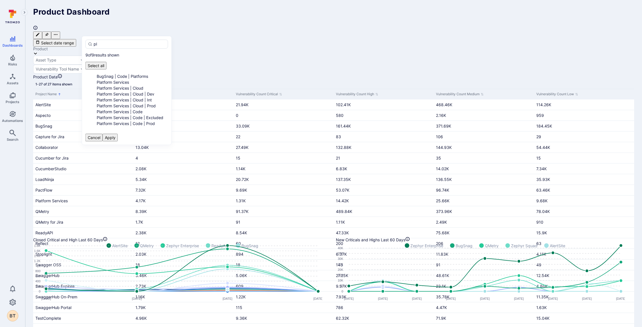
type input "p"
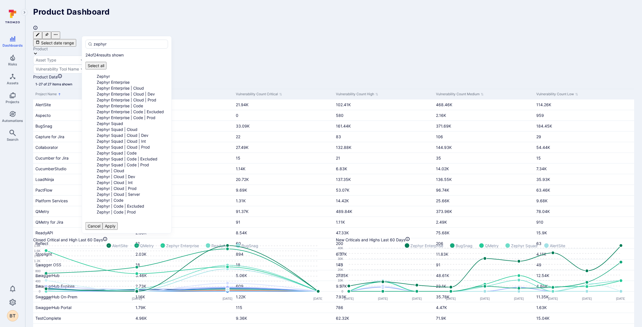
click at [118, 73] on li "Zephyr" at bounding box center [133, 76] width 72 height 6
click at [128, 79] on li "Zephyr Enterprise" at bounding box center [133, 82] width 72 height 6
click at [128, 126] on li "Zephyr Squad" at bounding box center [133, 124] width 72 height 6
type input "zephyr"
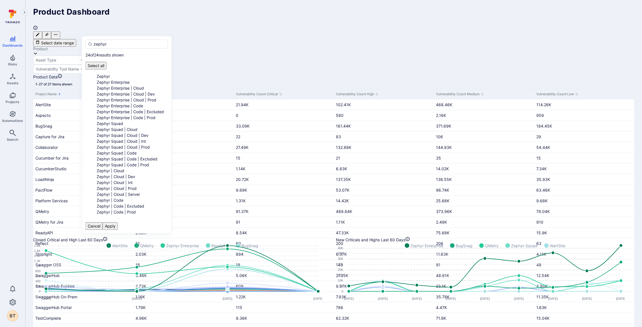
click at [118, 222] on button "Apply" at bounding box center [110, 226] width 15 height 8
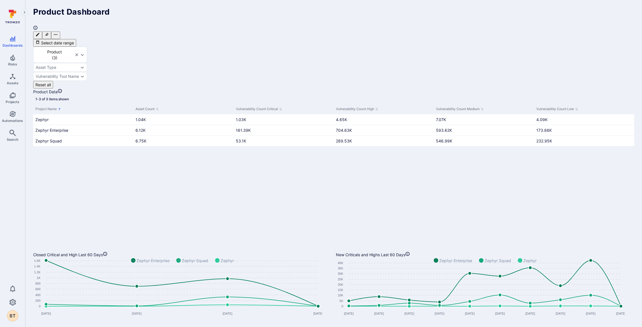
click at [127, 8] on div "Product Dashboard" at bounding box center [333, 23] width 601 height 31
click at [230, 261] on rect "Widget" at bounding box center [182, 284] width 272 height 46
click at [141, 271] on rect "Widget" at bounding box center [177, 289] width 289 height 63
click at [53, 261] on rect "Widget" at bounding box center [182, 284] width 272 height 46
click at [19, 28] on link "Vulnerabilities" at bounding box center [11, 26] width 14 height 12
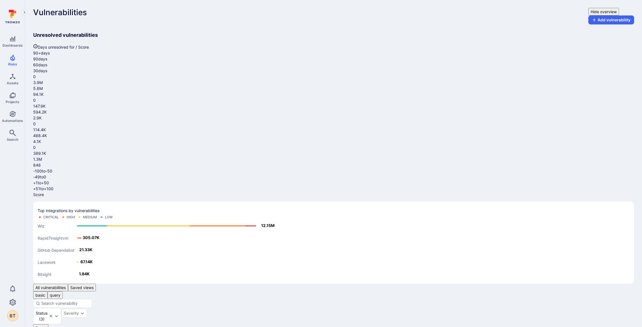
click at [19, 40] on link "Alerts" at bounding box center [11, 37] width 14 height 12
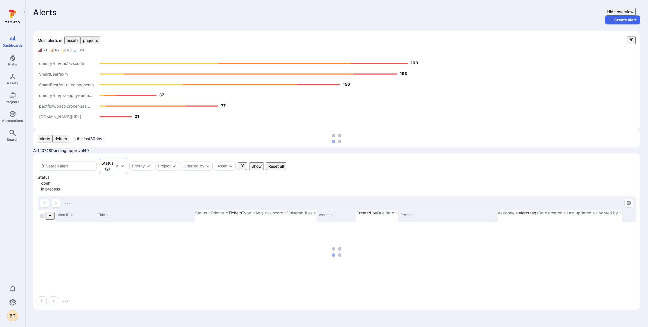
click at [120, 158] on div "Status ( 2 )" at bounding box center [113, 166] width 28 height 16
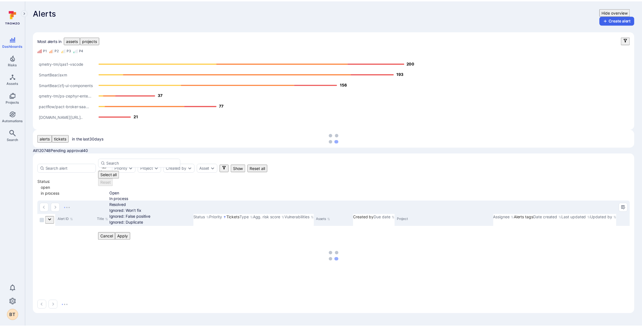
scroll to position [4, 0]
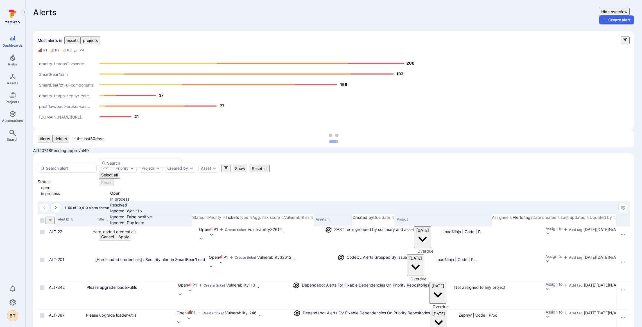
click at [128, 190] on div "Open" at bounding box center [146, 193] width 72 height 6
click at [128, 196] on li "In process" at bounding box center [146, 199] width 72 height 6
click at [134, 202] on div "Resolved" at bounding box center [146, 205] width 72 height 6
click at [131, 233] on button "Apply" at bounding box center [123, 237] width 15 height 8
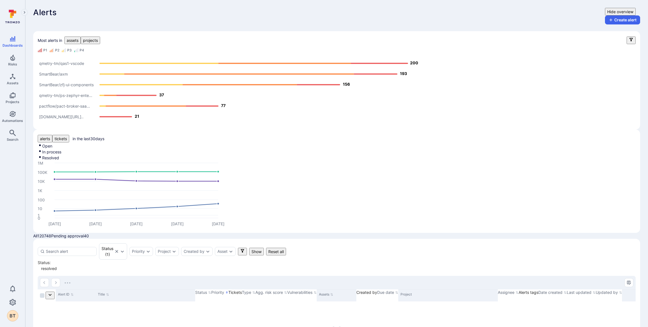
click at [247, 248] on button "Filters" at bounding box center [242, 252] width 9 height 8
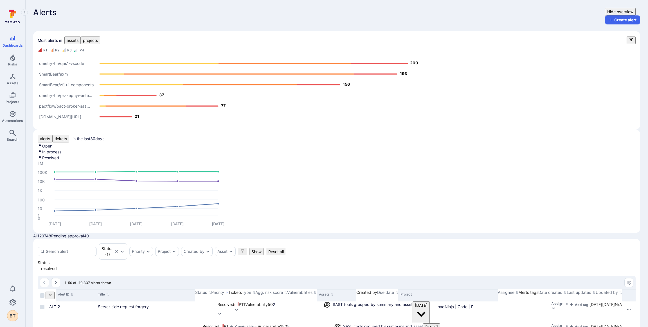
click at [560, 135] on div "Successful" at bounding box center [589, 136] width 90 height 6
click at [566, 152] on button "Select" at bounding box center [558, 156] width 16 height 8
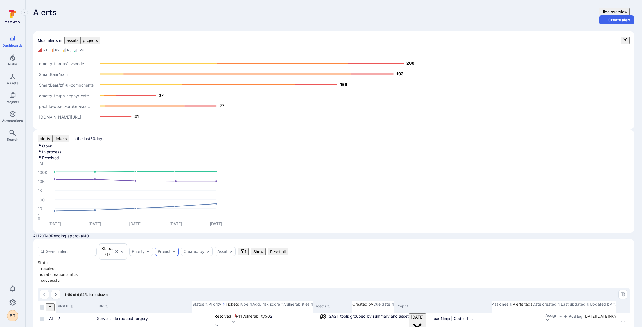
click at [171, 249] on div "Project" at bounding box center [164, 251] width 13 height 4
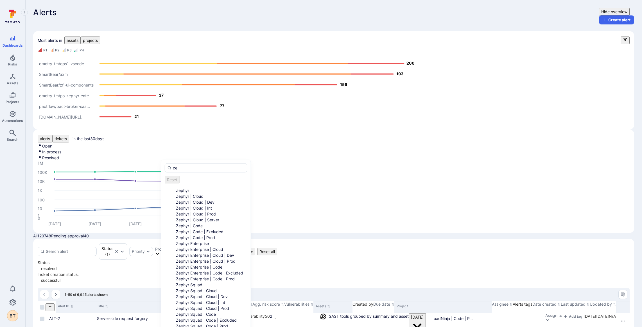
click at [199, 190] on li "Zephyr" at bounding box center [212, 190] width 72 height 6
type input "ze"
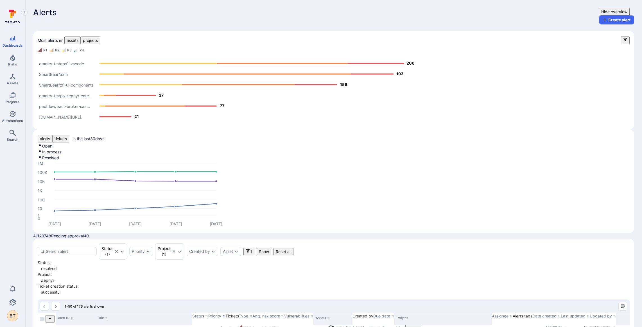
drag, startPoint x: 318, startPoint y: 254, endPoint x: 376, endPoint y: 254, distance: 57.3
drag, startPoint x: 415, startPoint y: 219, endPoint x: 505, endPoint y: 208, distance: 90.0
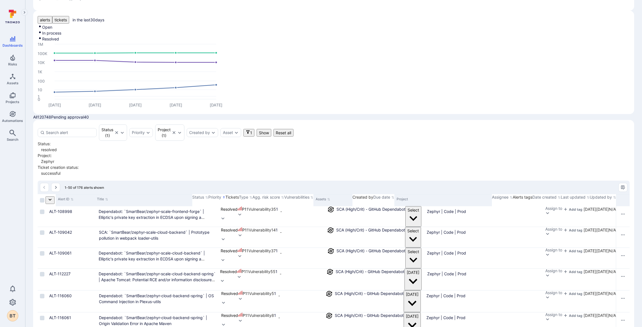
scroll to position [115, 0]
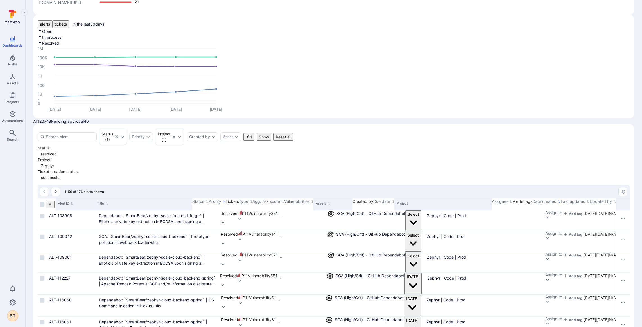
click at [558, 200] on icon "Sort by Date created" at bounding box center [559, 201] width 3 height 3
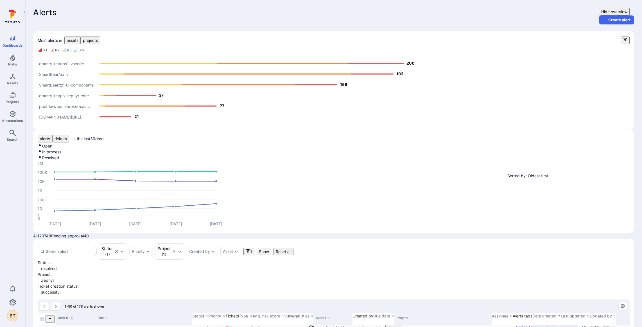
drag, startPoint x: 68, startPoint y: 196, endPoint x: 64, endPoint y: 197, distance: 4.3
drag, startPoint x: 58, startPoint y: 206, endPoint x: 41, endPoint y: 203, distance: 16.9
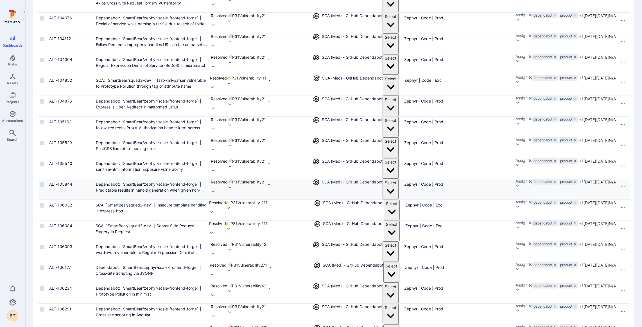
scroll to position [730, 0]
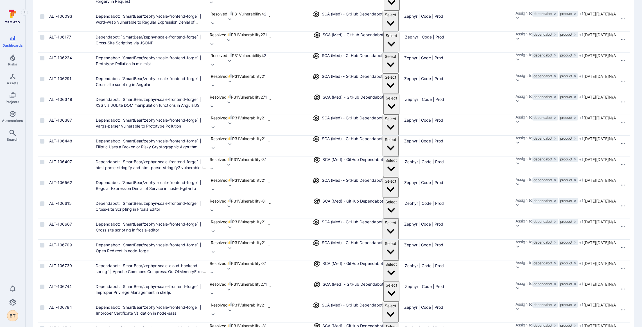
drag, startPoint x: 312, startPoint y: 304, endPoint x: 251, endPoint y: 296, distance: 60.9
click at [255, 296] on div "1-50 of 176 alerts shown Alert ID Title Status Priority Tickets Type Agg. risk …" at bounding box center [334, 107] width 592 height 1076
drag, startPoint x: 254, startPoint y: 299, endPoint x: 245, endPoint y: 301, distance: 8.9
click at [245, 301] on div "Alert ID Title Status Priority Tickets Type Agg. risk score Vulnerabilities Ass…" at bounding box center [334, 109] width 592 height 1052
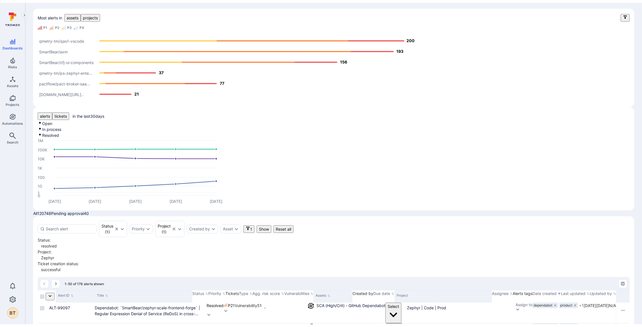
scroll to position [0, 0]
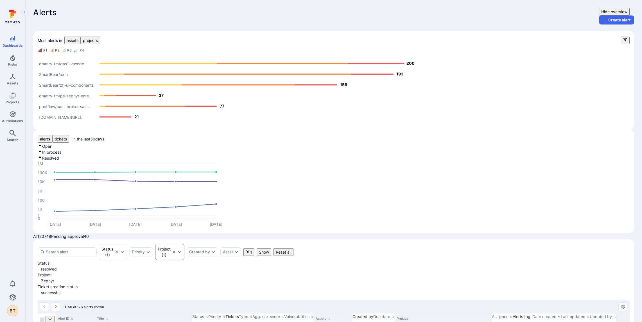
click at [175, 243] on div "Project ( 1 )" at bounding box center [169, 251] width 29 height 16
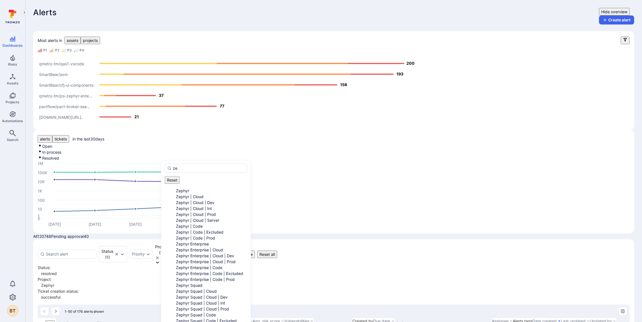
click at [185, 184] on div "Reset Zephyr Zephyr | Cloud Zephyr | Cloud | Dev Zephyr | Cloud | Int Zephyr | …" at bounding box center [206, 252] width 83 height 153
click at [184, 187] on li "Zephyr" at bounding box center [212, 190] width 72 height 6
click at [184, 169] on input "ze" at bounding box center [209, 168] width 72 height 6
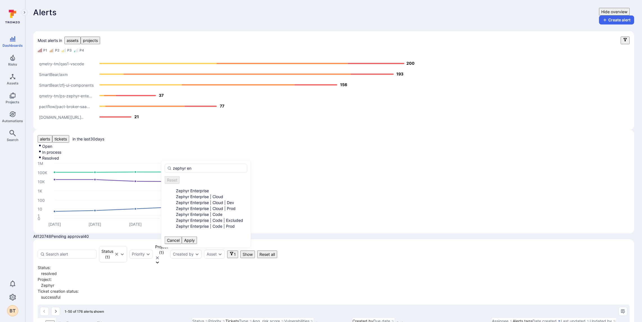
click at [207, 189] on li "Zephyr Enterprise" at bounding box center [212, 190] width 72 height 6
type input "zephyr en"
click at [197, 242] on button "Apply" at bounding box center [189, 240] width 15 height 8
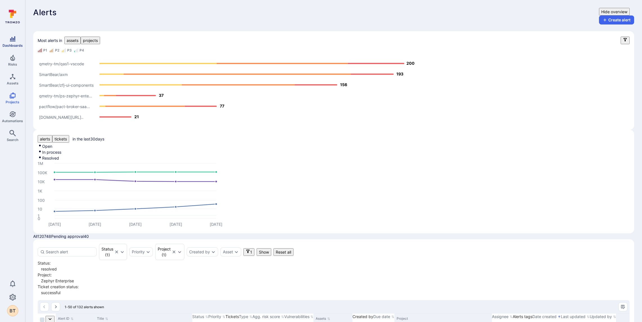
click at [8, 35] on link "Dashboards" at bounding box center [12, 41] width 25 height 17
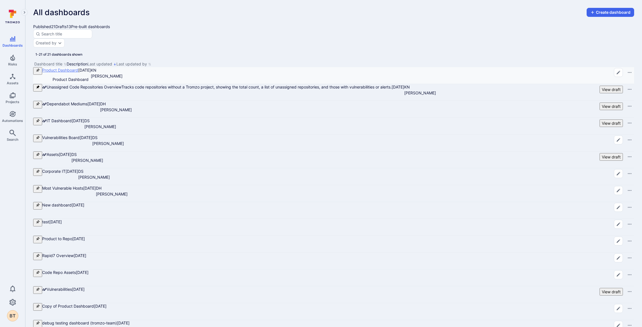
click at [78, 73] on link "Product Dashboard" at bounding box center [60, 70] width 36 height 5
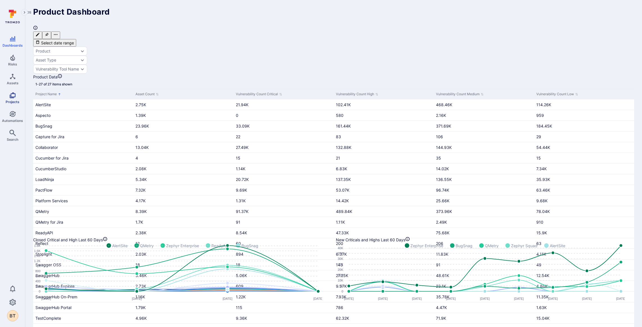
click at [10, 93] on icon "Projects" at bounding box center [12, 95] width 7 height 7
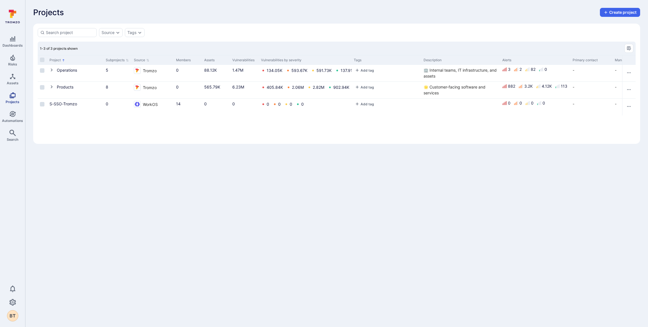
click at [9, 100] on span "Projects" at bounding box center [13, 102] width 14 height 4
click at [15, 63] on span "Risks" at bounding box center [12, 64] width 9 height 4
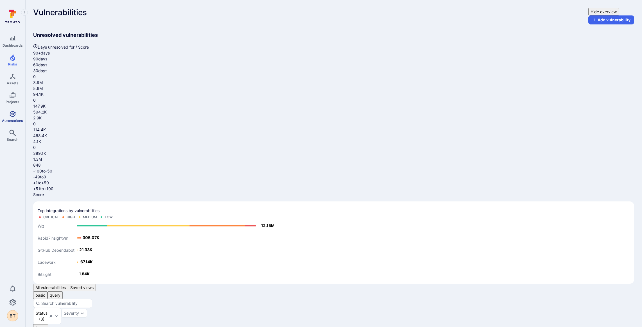
click at [15, 119] on span "Automations" at bounding box center [12, 121] width 21 height 4
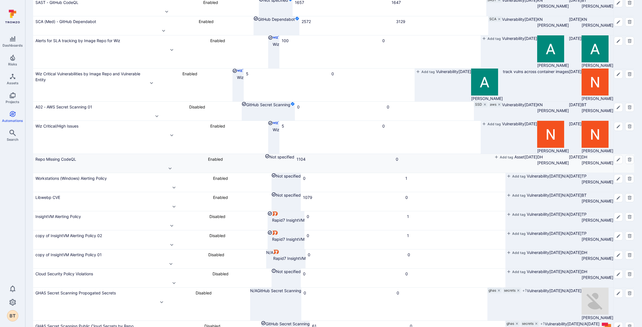
scroll to position [131, 0]
